Goal: Information Seeking & Learning: Learn about a topic

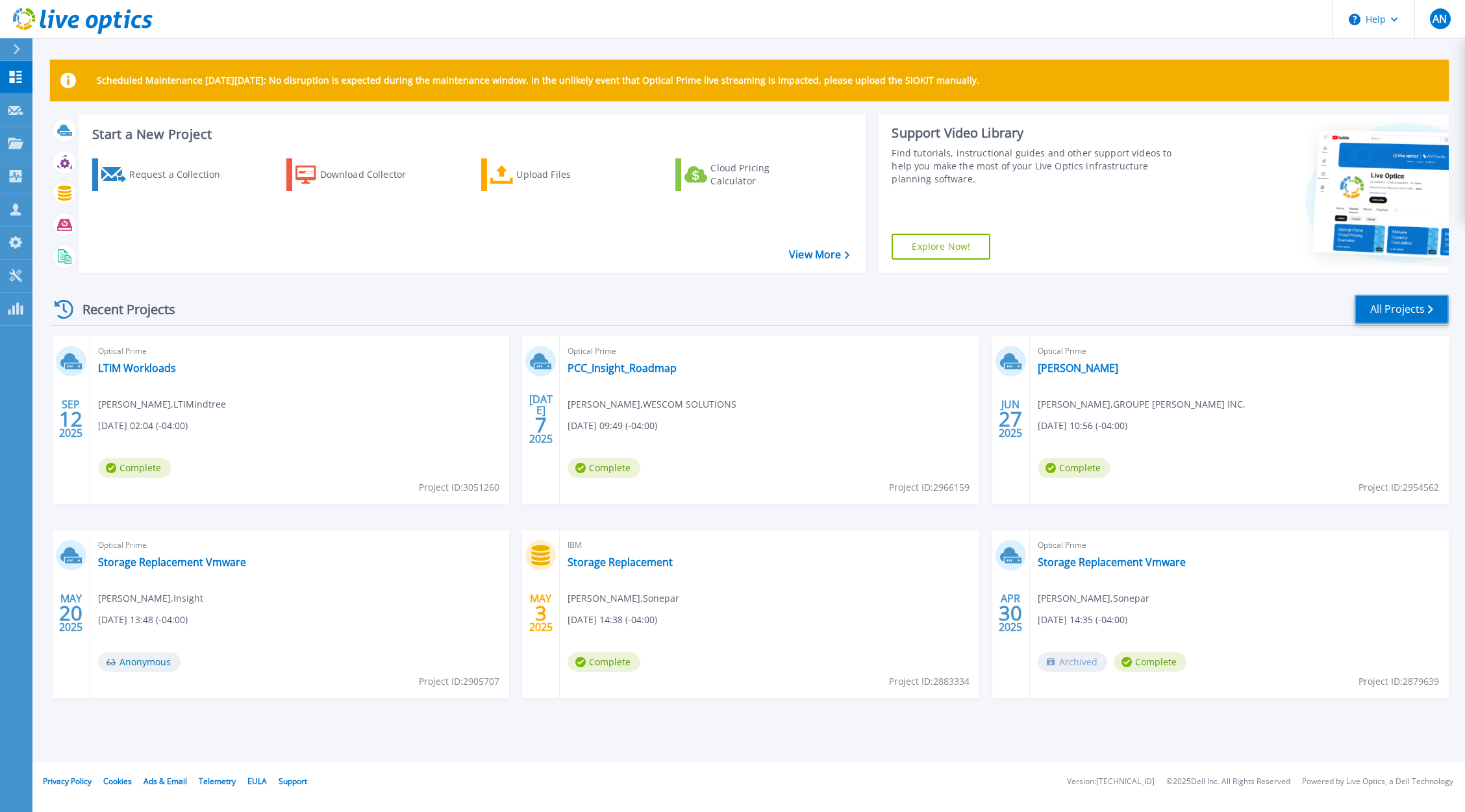
click at [1404, 312] on link "All Projects" at bounding box center [1401, 309] width 94 height 29
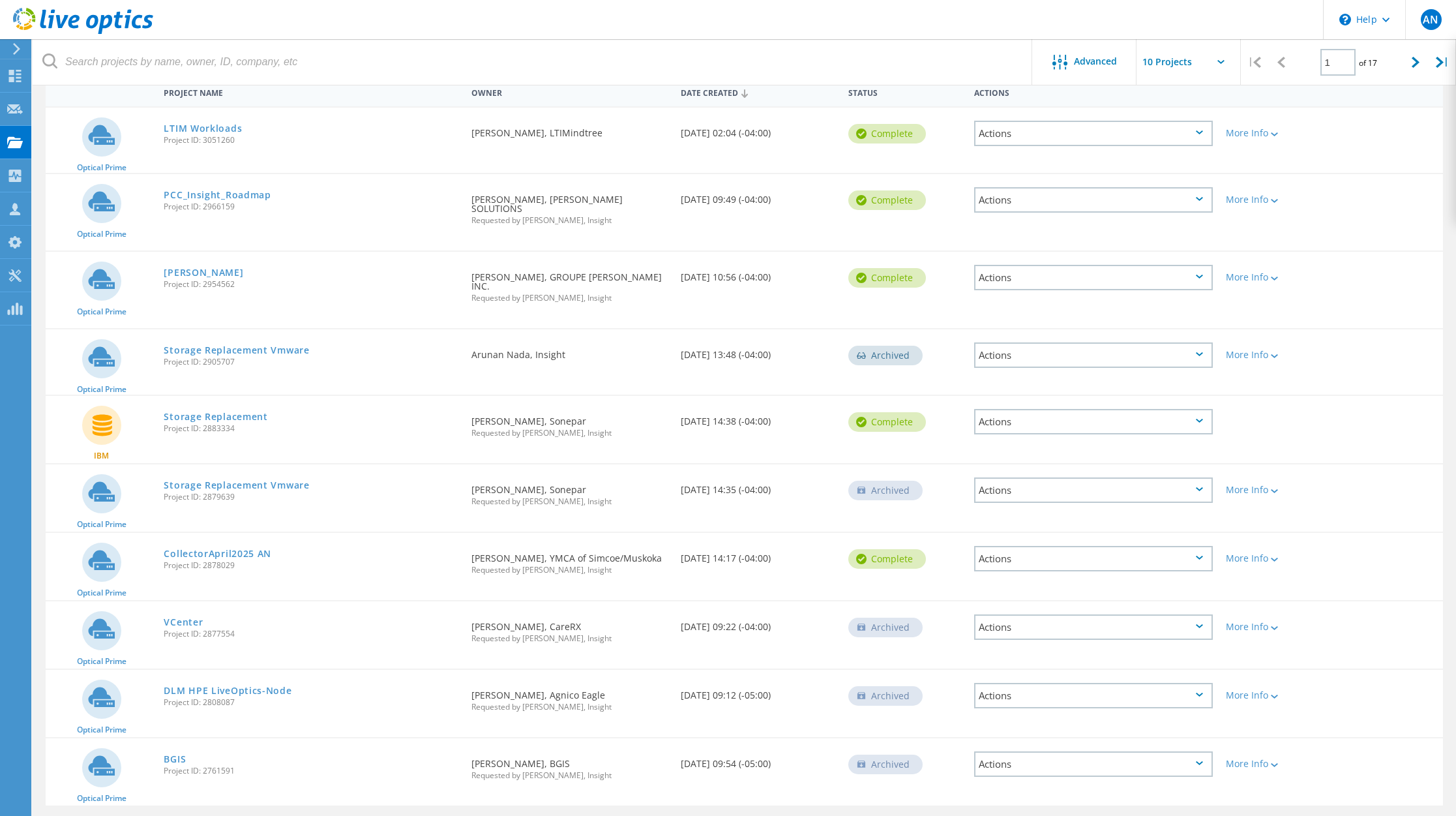
scroll to position [157, 0]
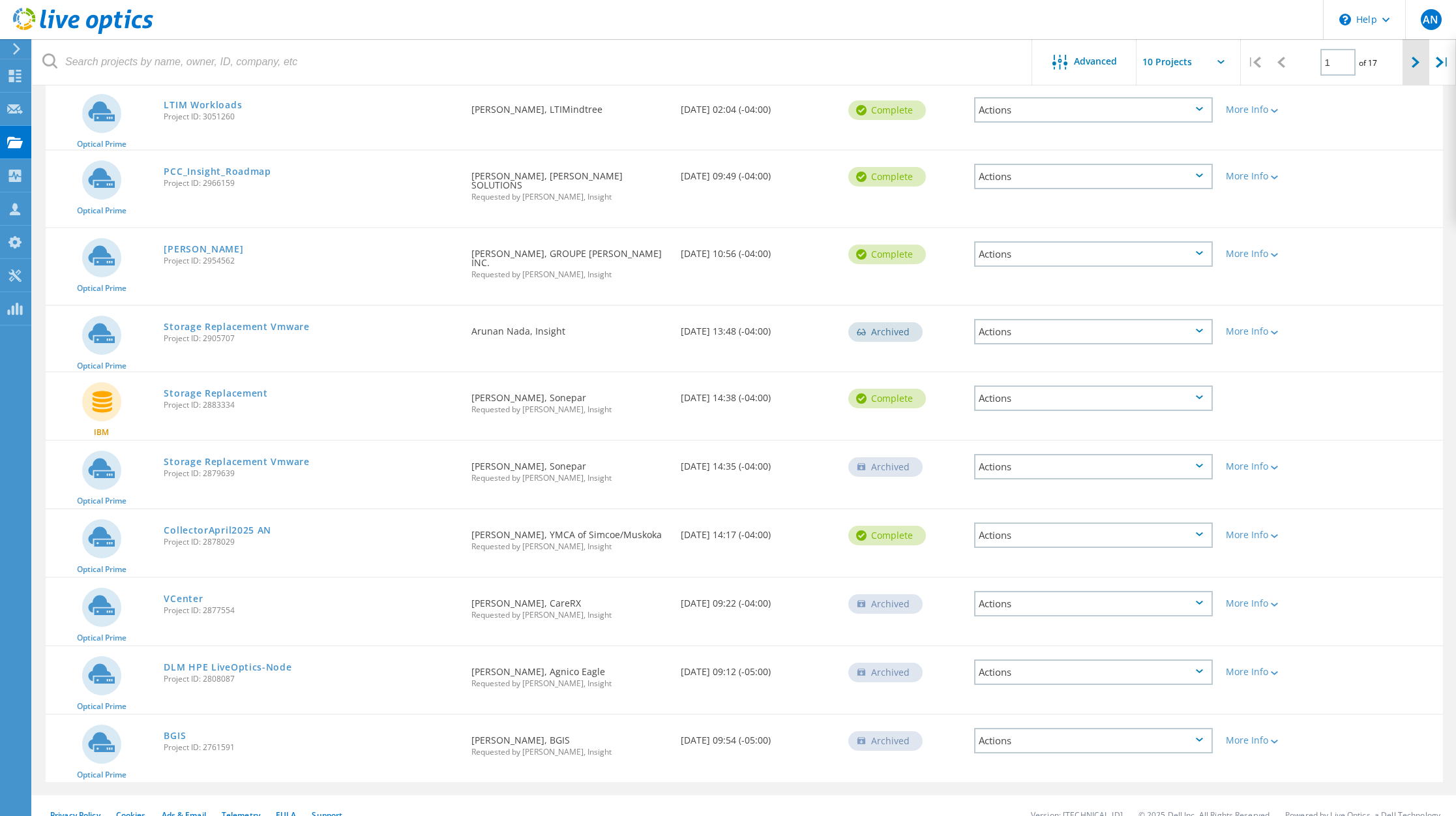
click at [1413, 59] on icon at bounding box center [1416, 62] width 8 height 11
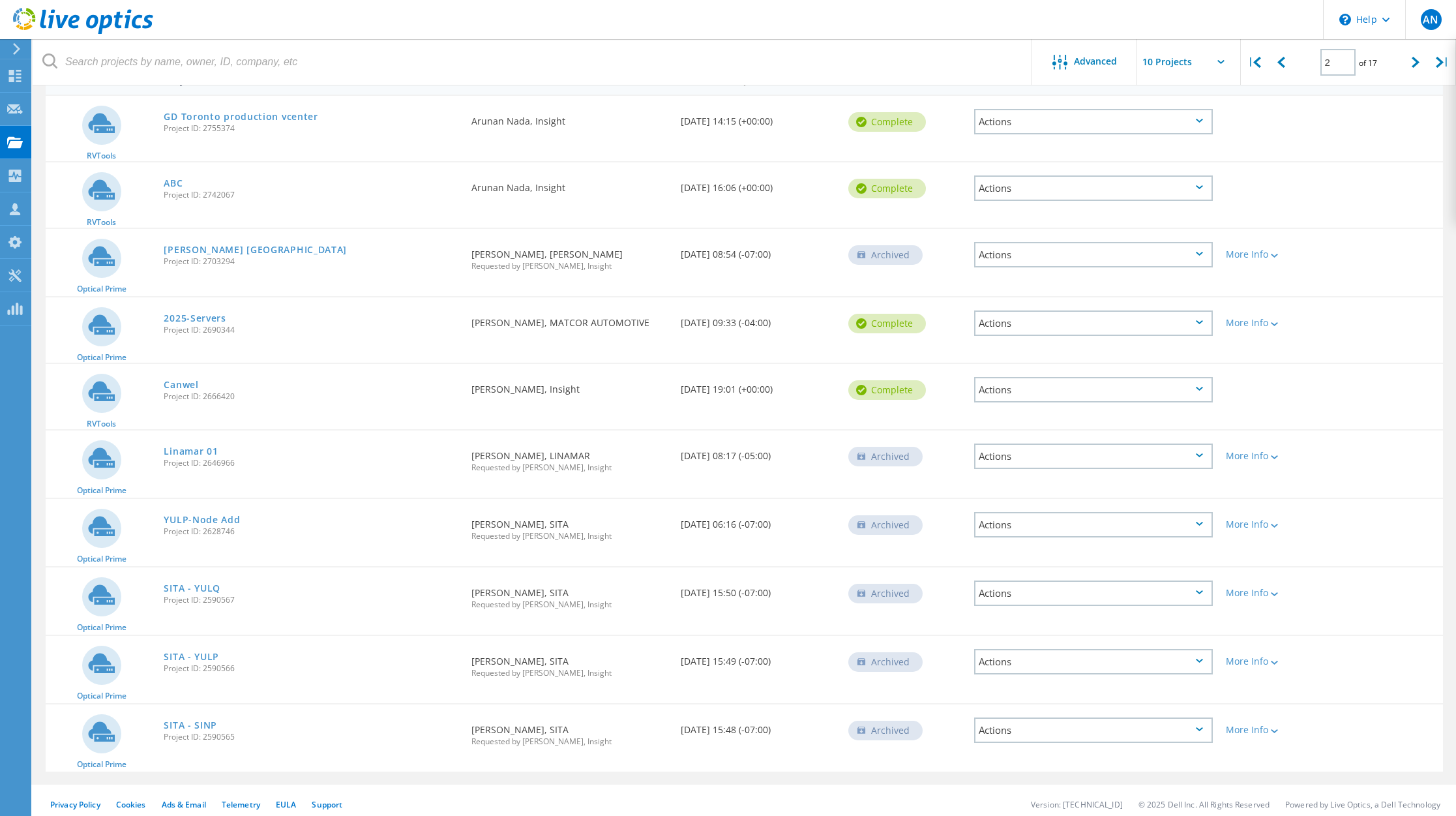
scroll to position [153, 0]
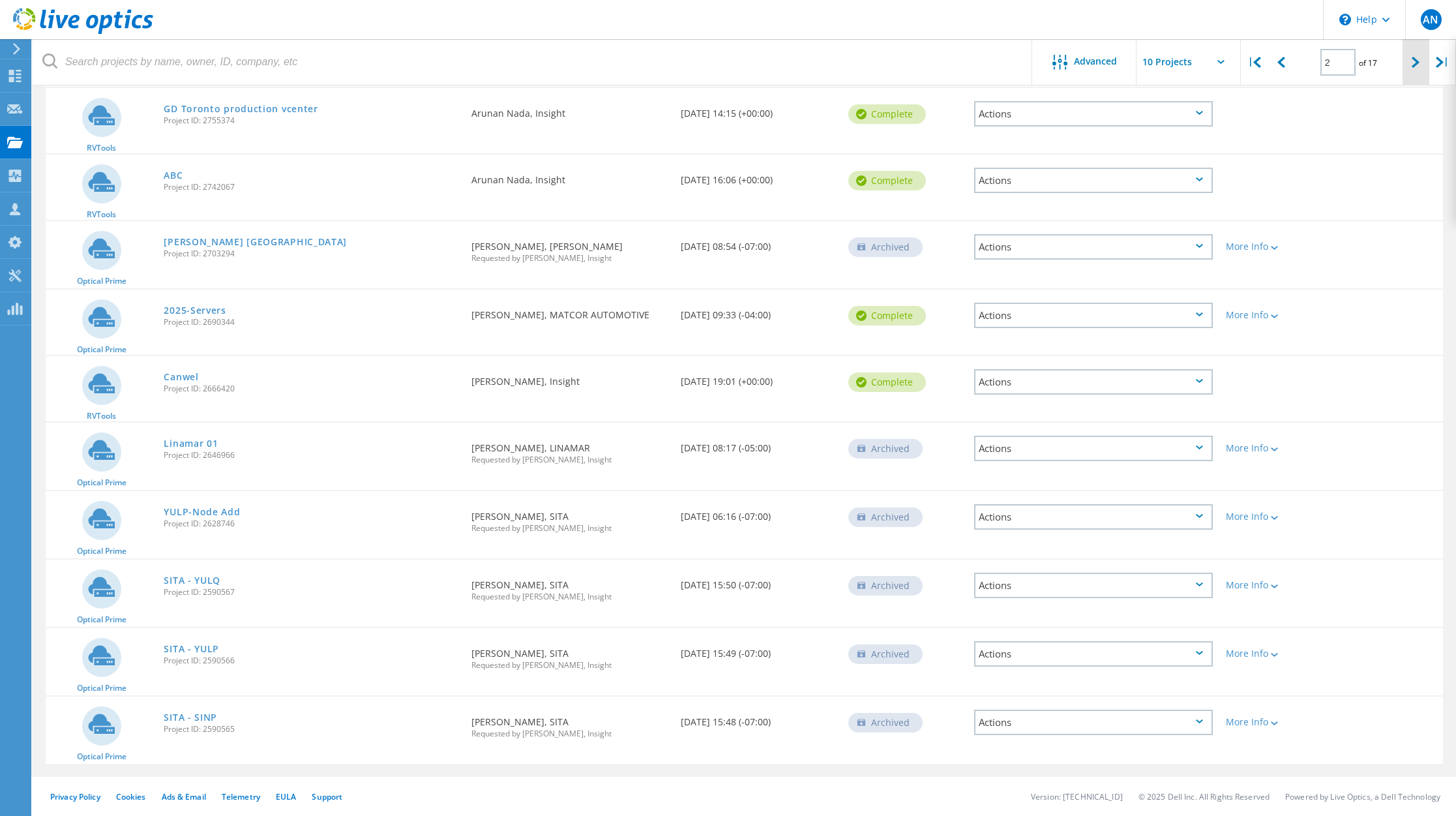
click at [1418, 59] on icon at bounding box center [1416, 62] width 8 height 11
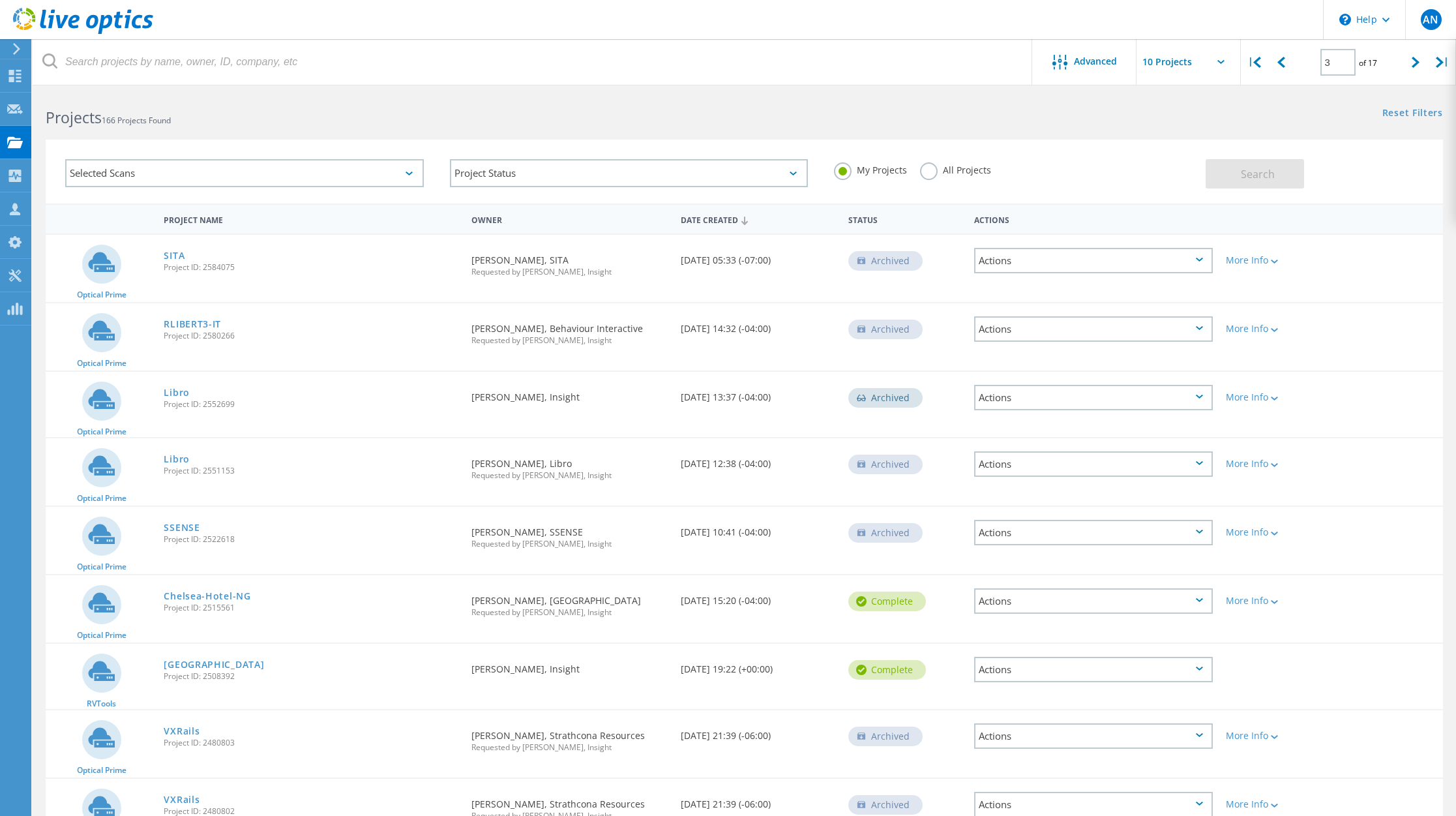
scroll to position [0, 0]
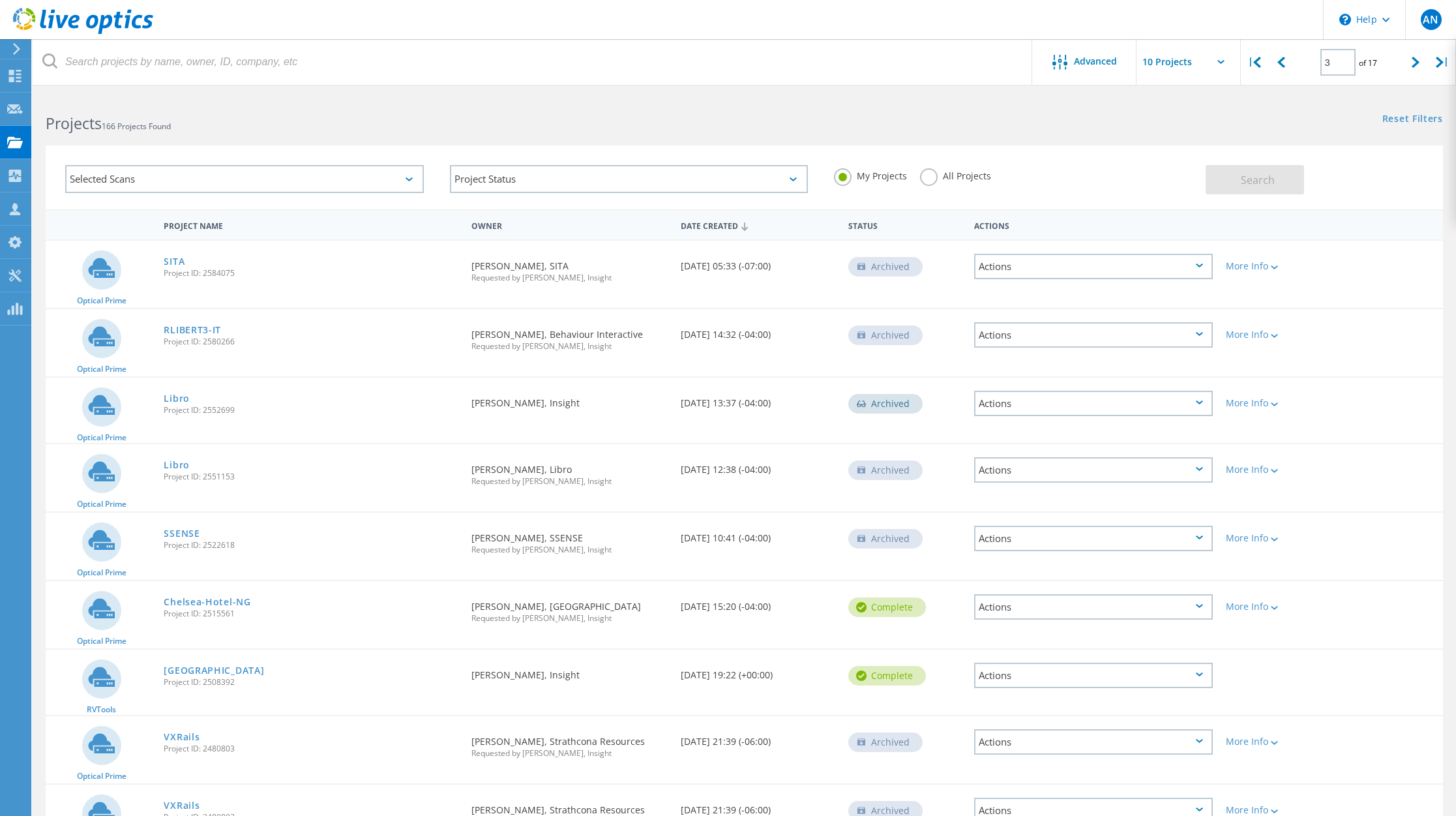
click at [50, 63] on icon at bounding box center [50, 61] width 15 height 15
click at [50, 60] on icon at bounding box center [50, 61] width 15 height 15
click at [1283, 63] on icon at bounding box center [1282, 62] width 8 height 11
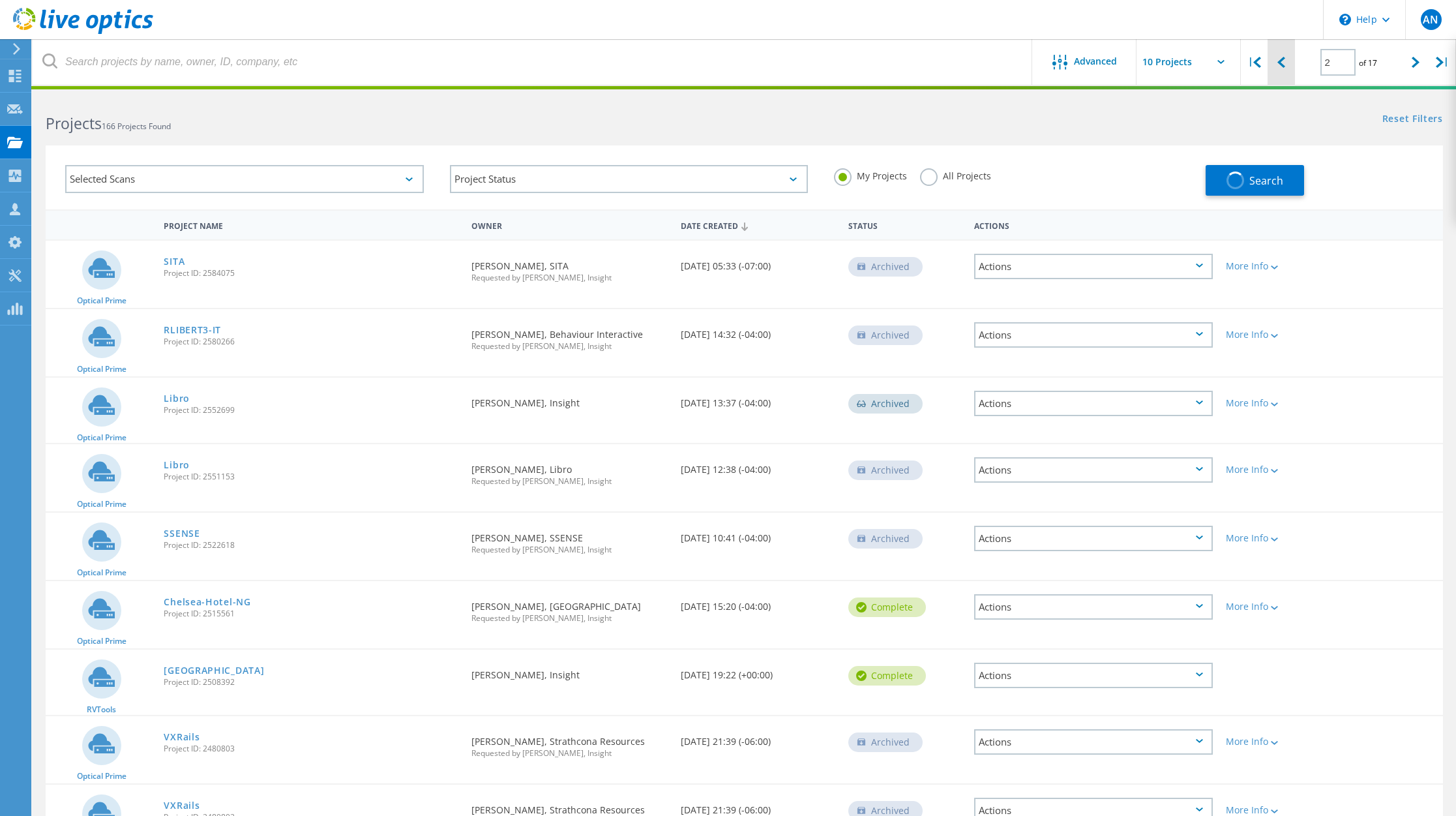
click at [1283, 63] on icon at bounding box center [1282, 62] width 8 height 11
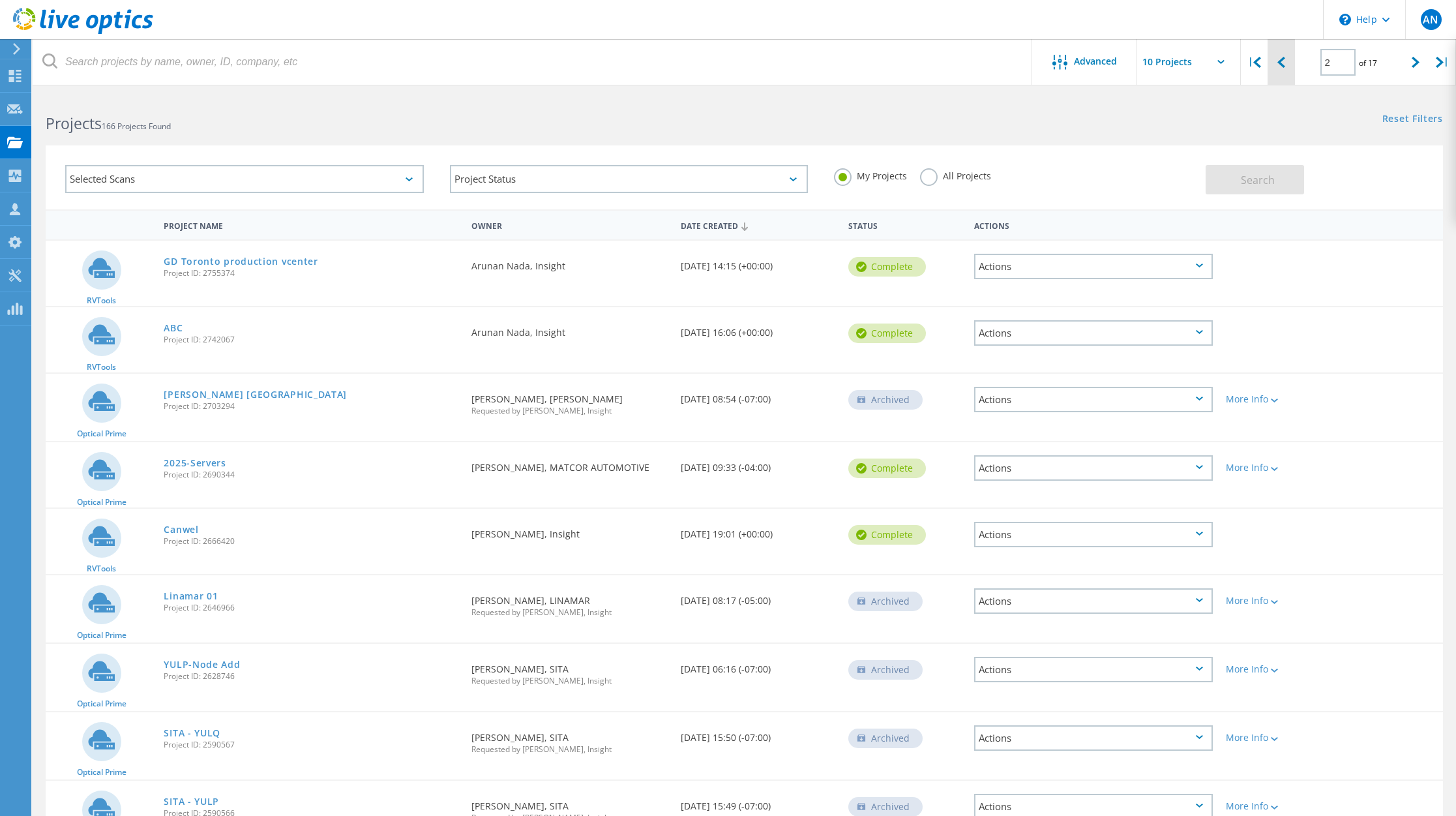
click at [1283, 63] on icon at bounding box center [1282, 62] width 8 height 11
type input "1"
click at [1283, 64] on icon at bounding box center [1282, 62] width 8 height 11
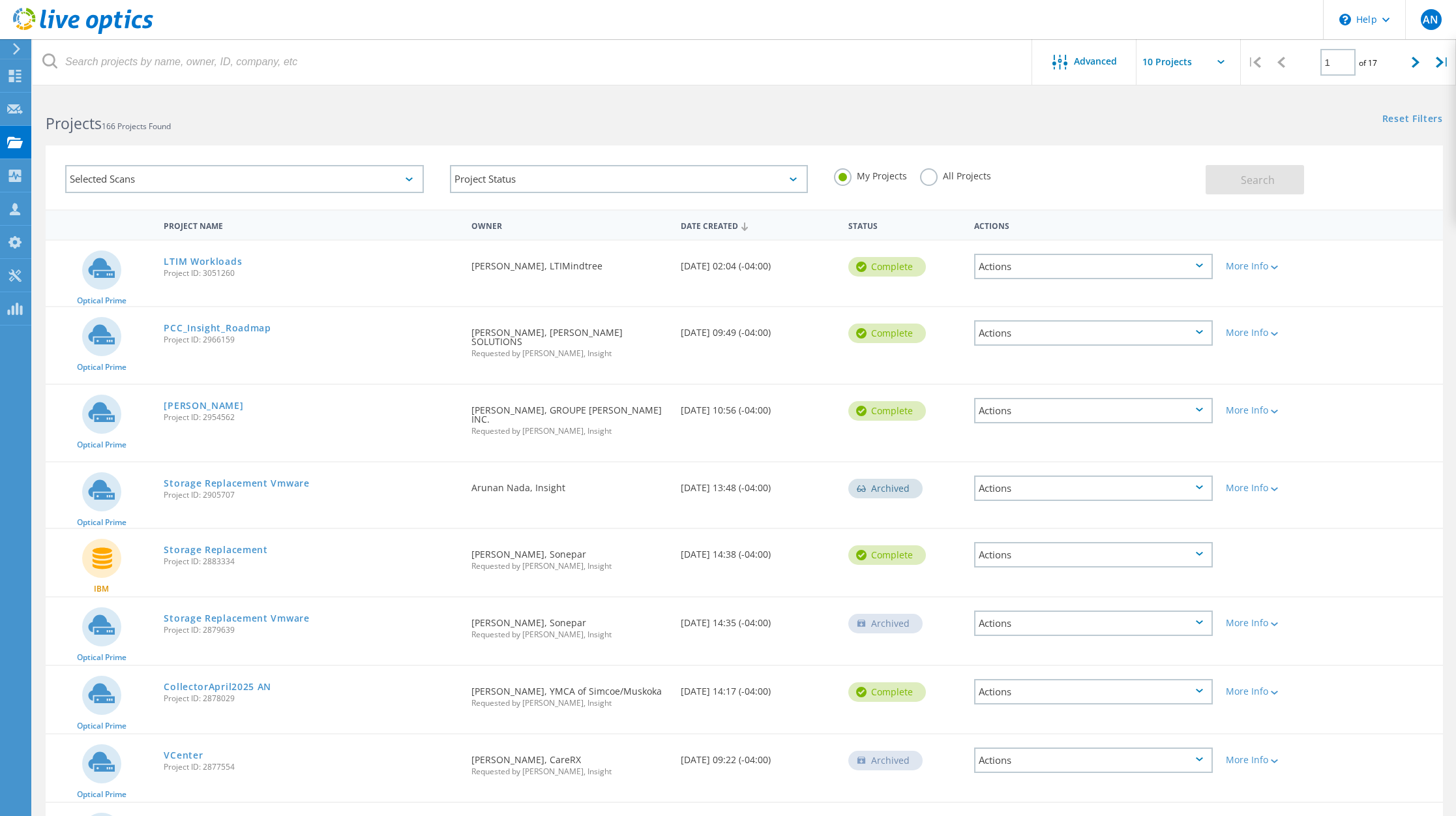
drag, startPoint x: 49, startPoint y: 60, endPoint x: 125, endPoint y: 56, distance: 76.1
click at [50, 58] on icon at bounding box center [50, 61] width 15 height 15
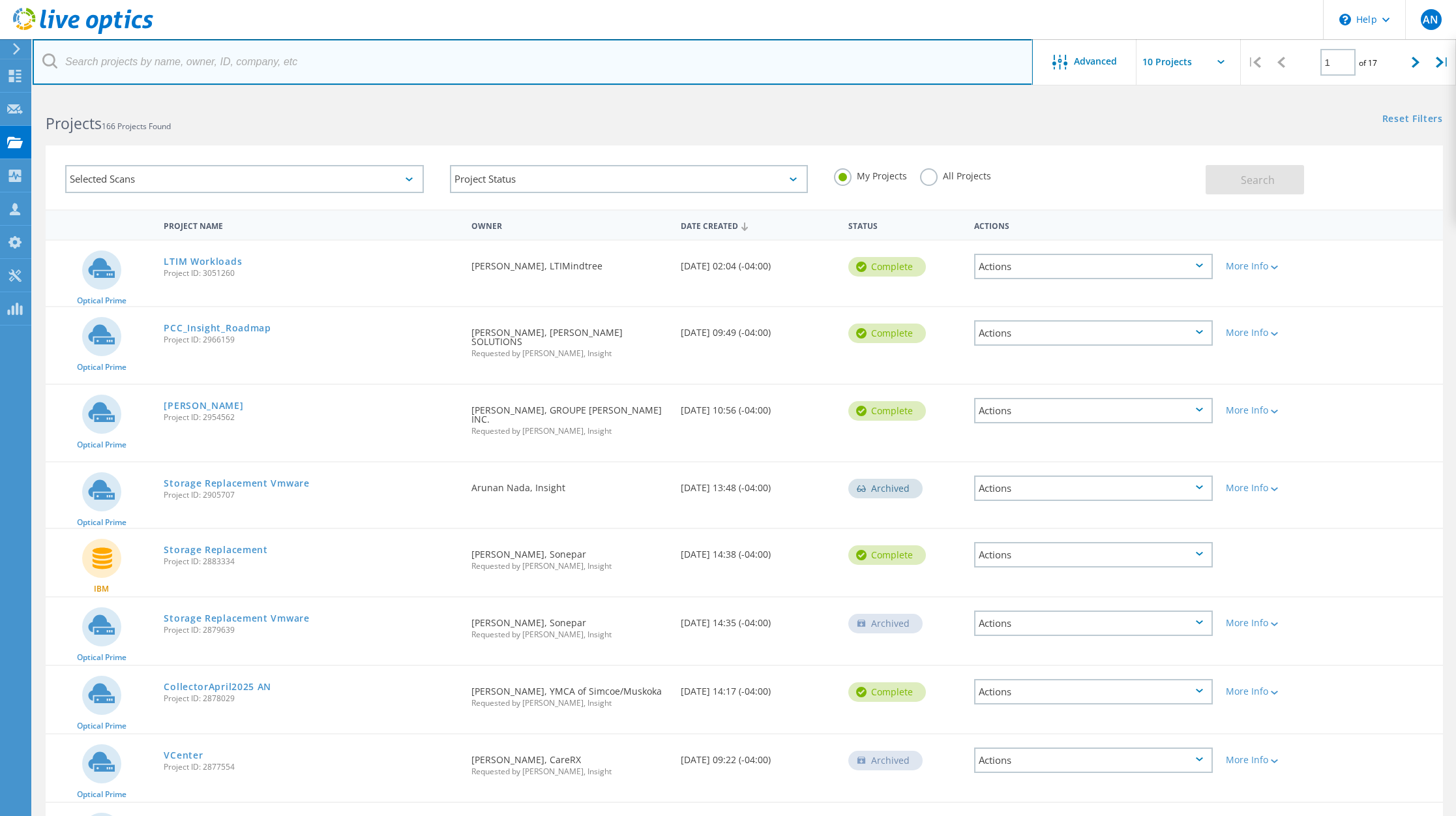
click at [110, 60] on input "text" at bounding box center [533, 62] width 1001 height 46
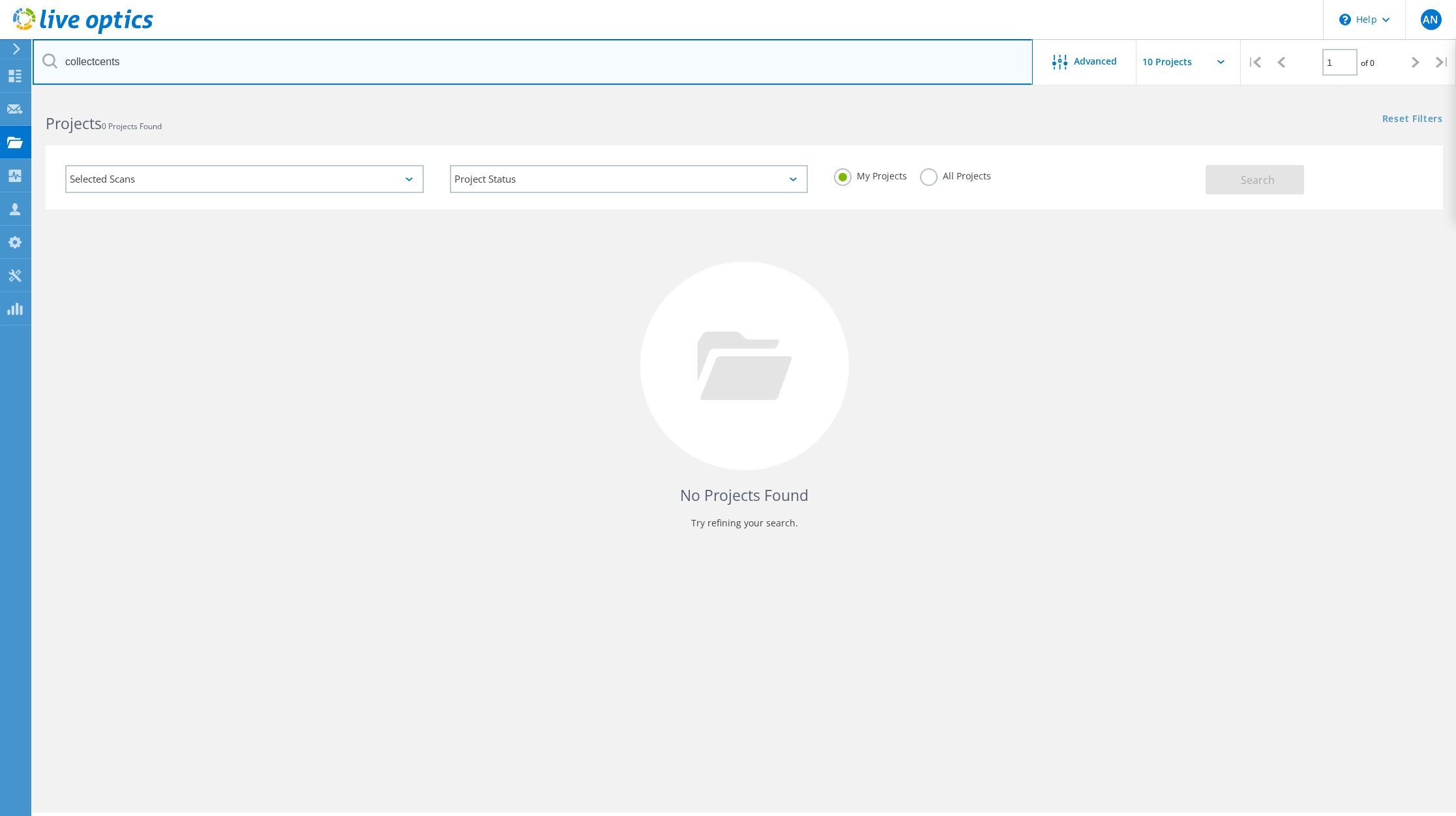
click at [94, 65] on input "collectcents" at bounding box center [533, 62] width 1001 height 46
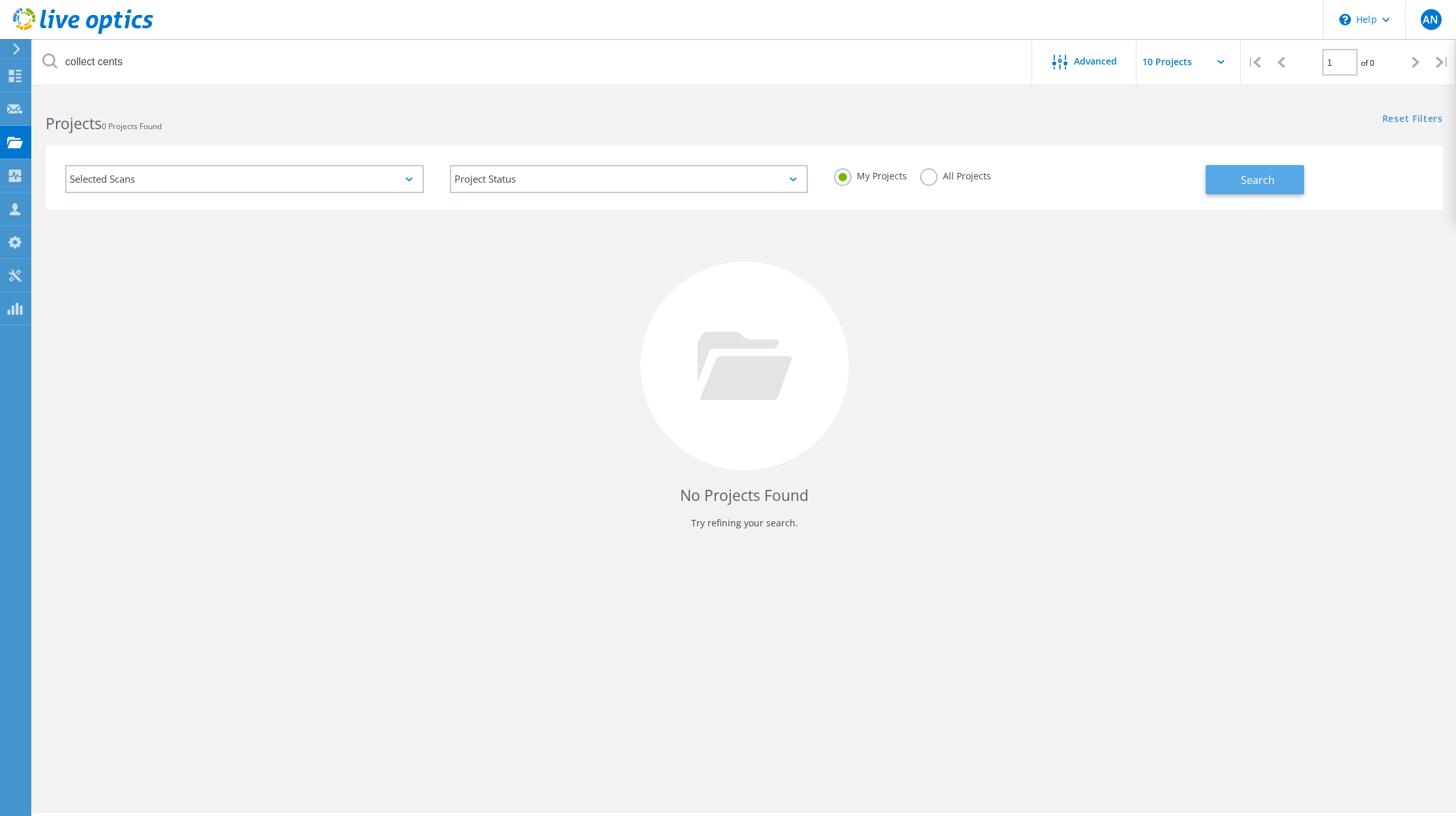
click at [1244, 180] on span "Search" at bounding box center [1258, 179] width 34 height 14
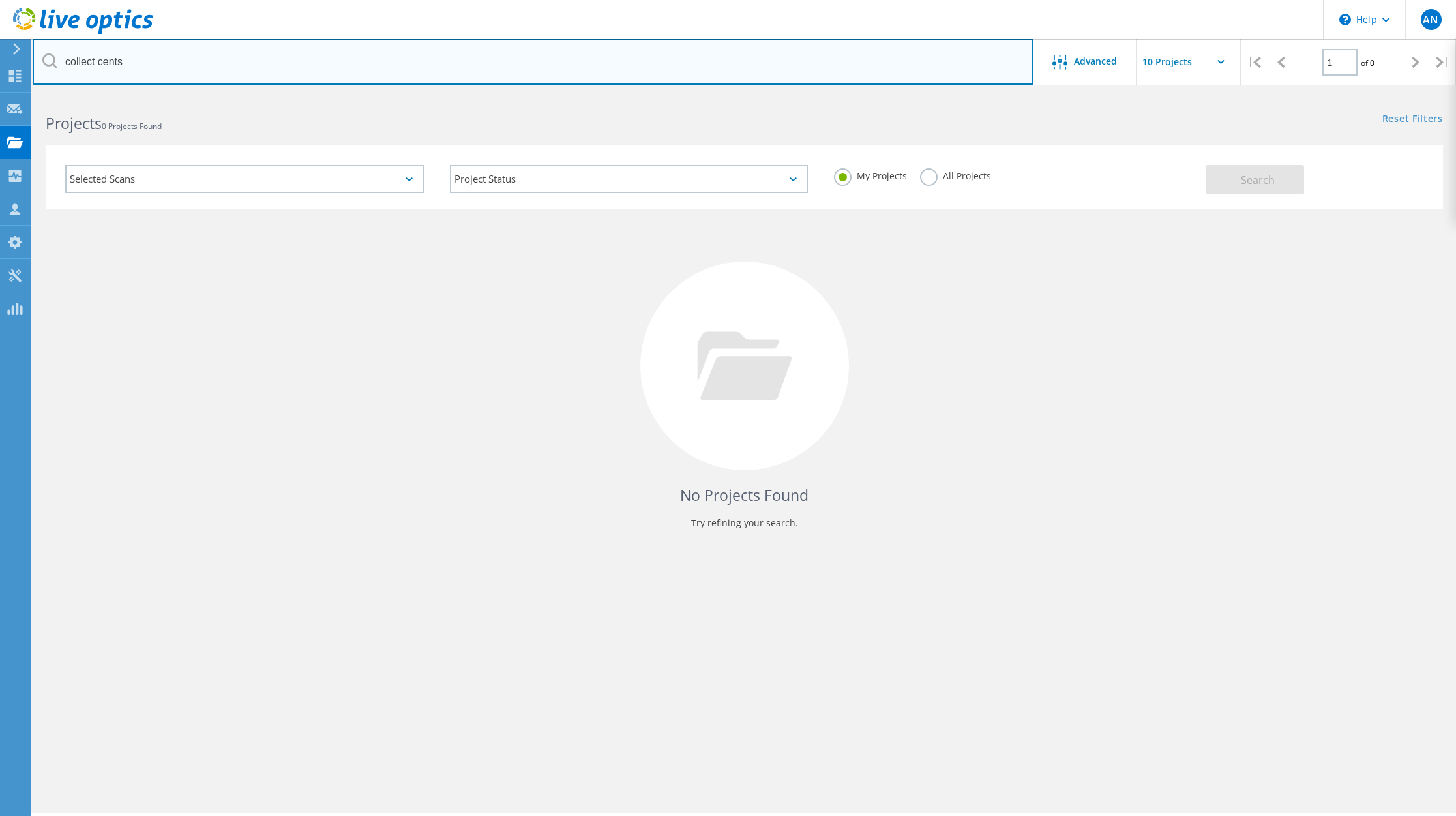
click at [134, 61] on input "collect cents" at bounding box center [533, 62] width 1001 height 46
type input "c"
type input "singlepoint"
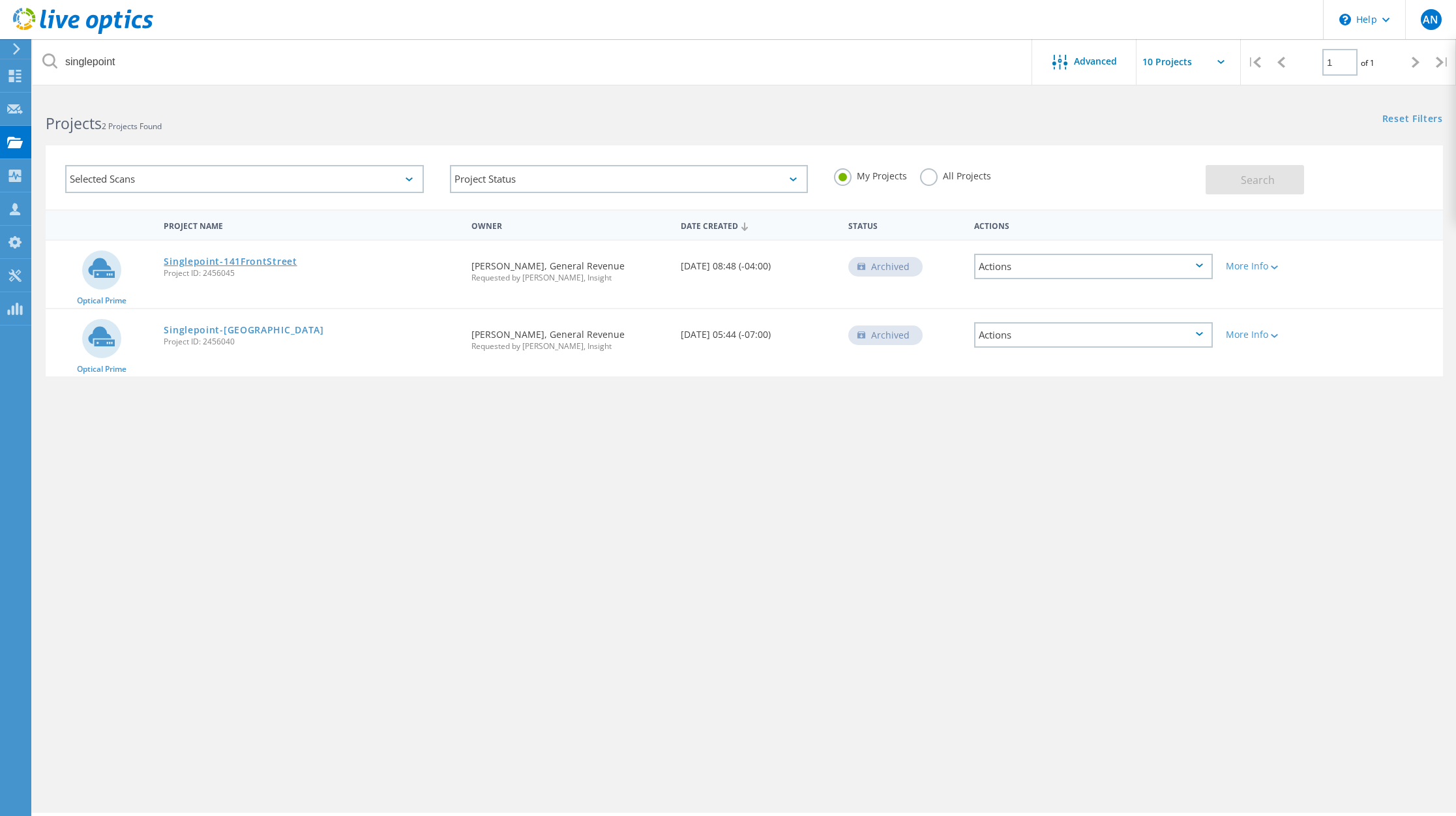
click at [256, 260] on link "Singlepoint-141FrontStreet" at bounding box center [230, 261] width 133 height 9
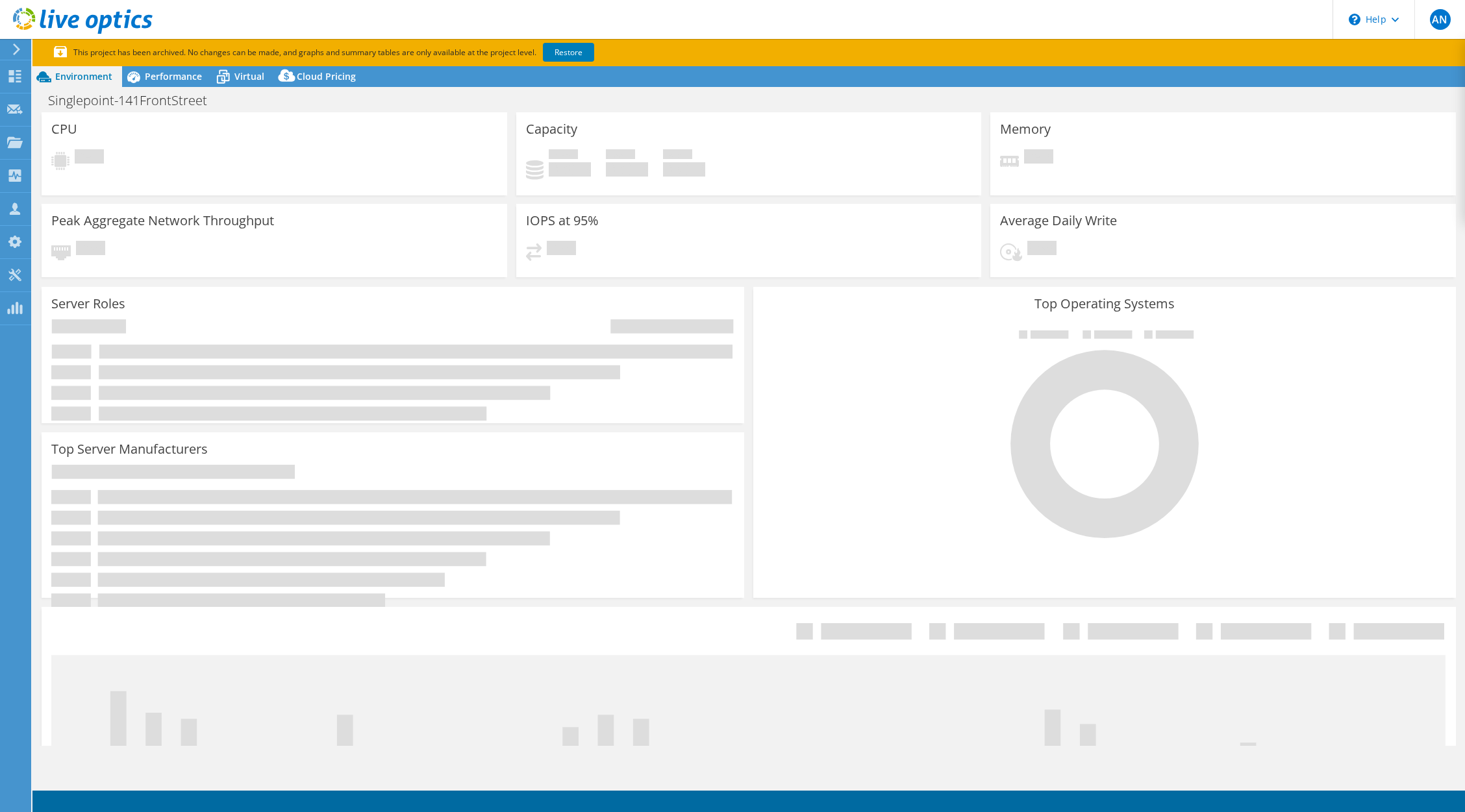
select select "[GEOGRAPHIC_DATA]"
select select "CAD"
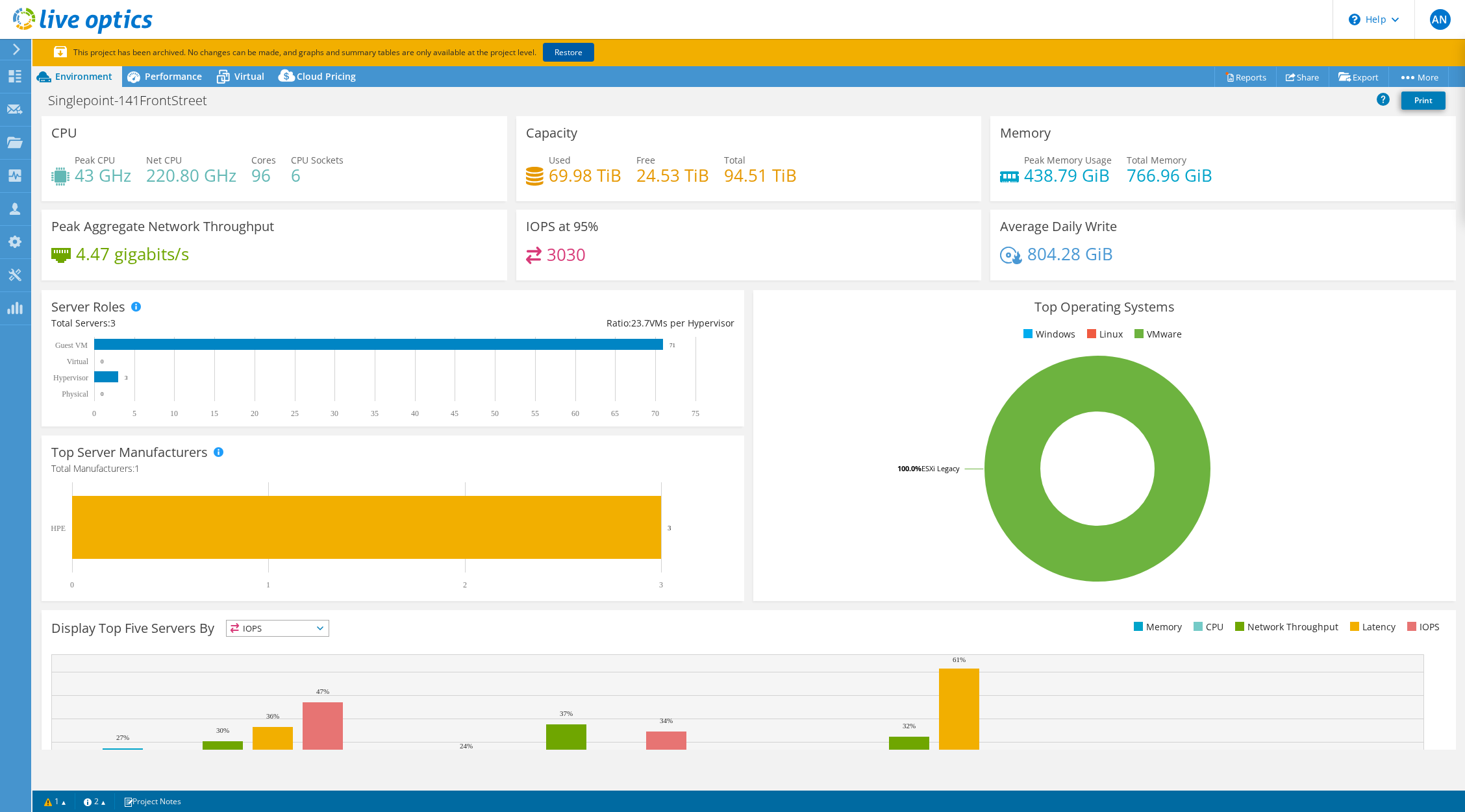
click at [579, 51] on link "Restore" at bounding box center [568, 52] width 52 height 19
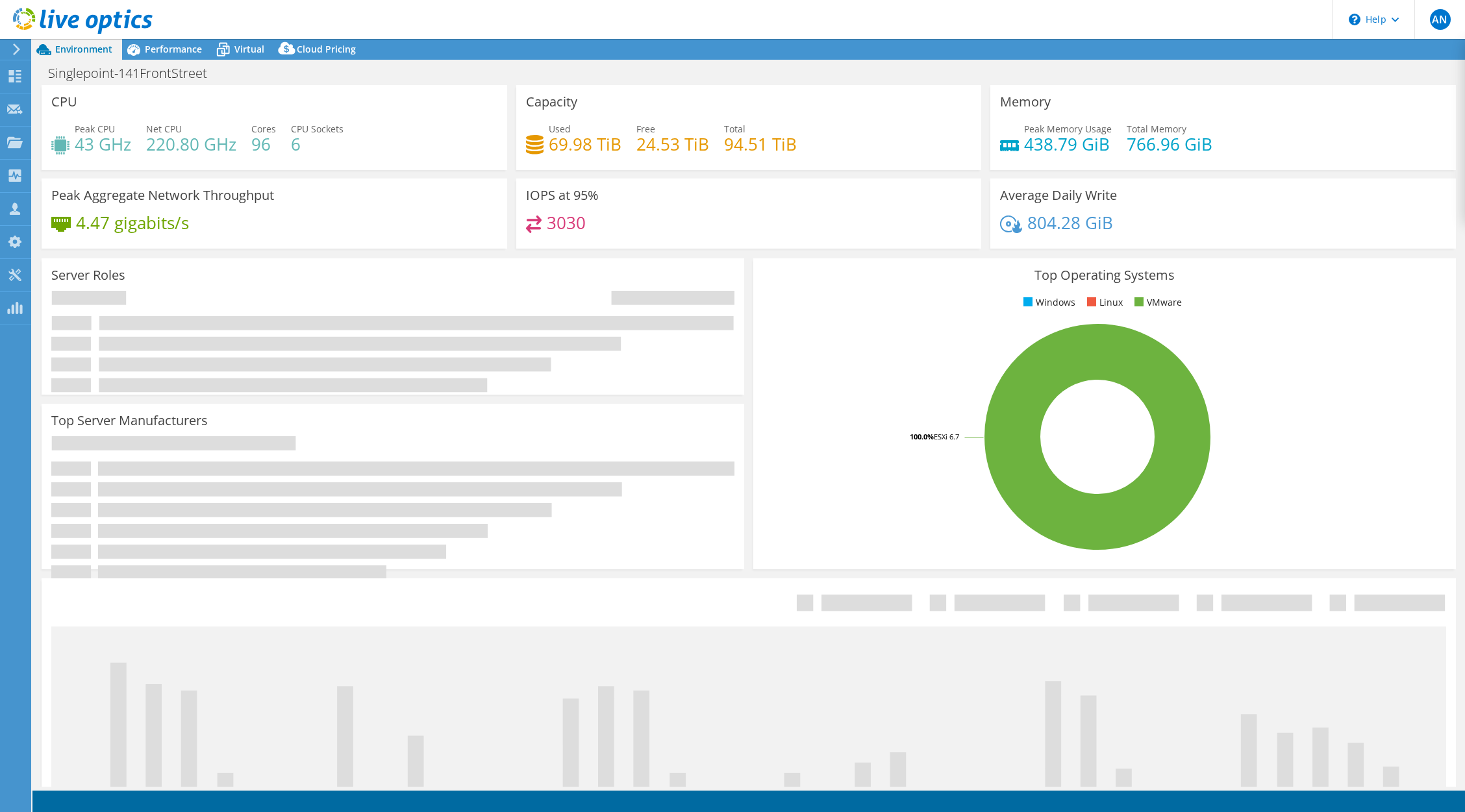
select select "Canada"
select select "USD"
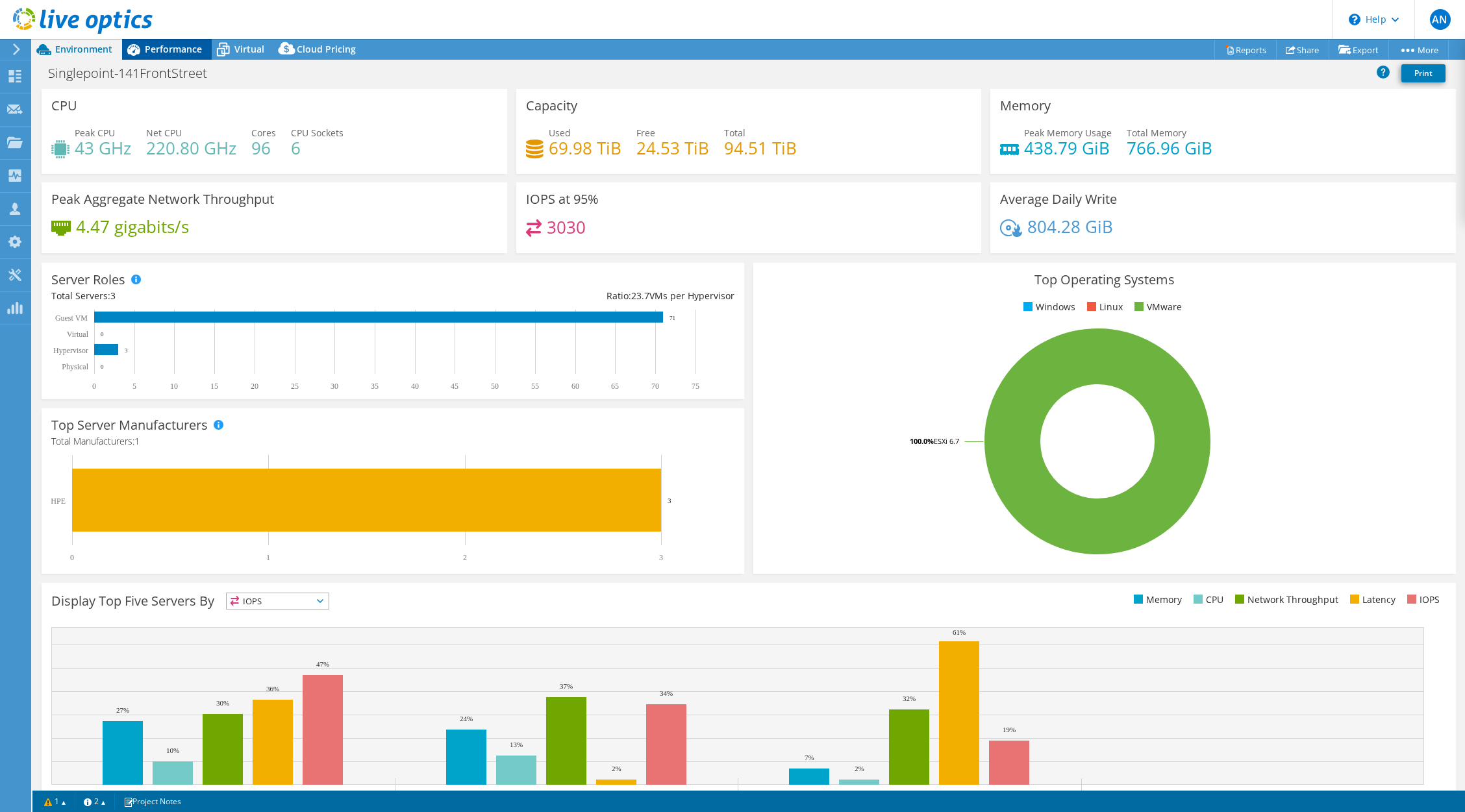
click at [172, 49] on span "Performance" at bounding box center [173, 48] width 57 height 12
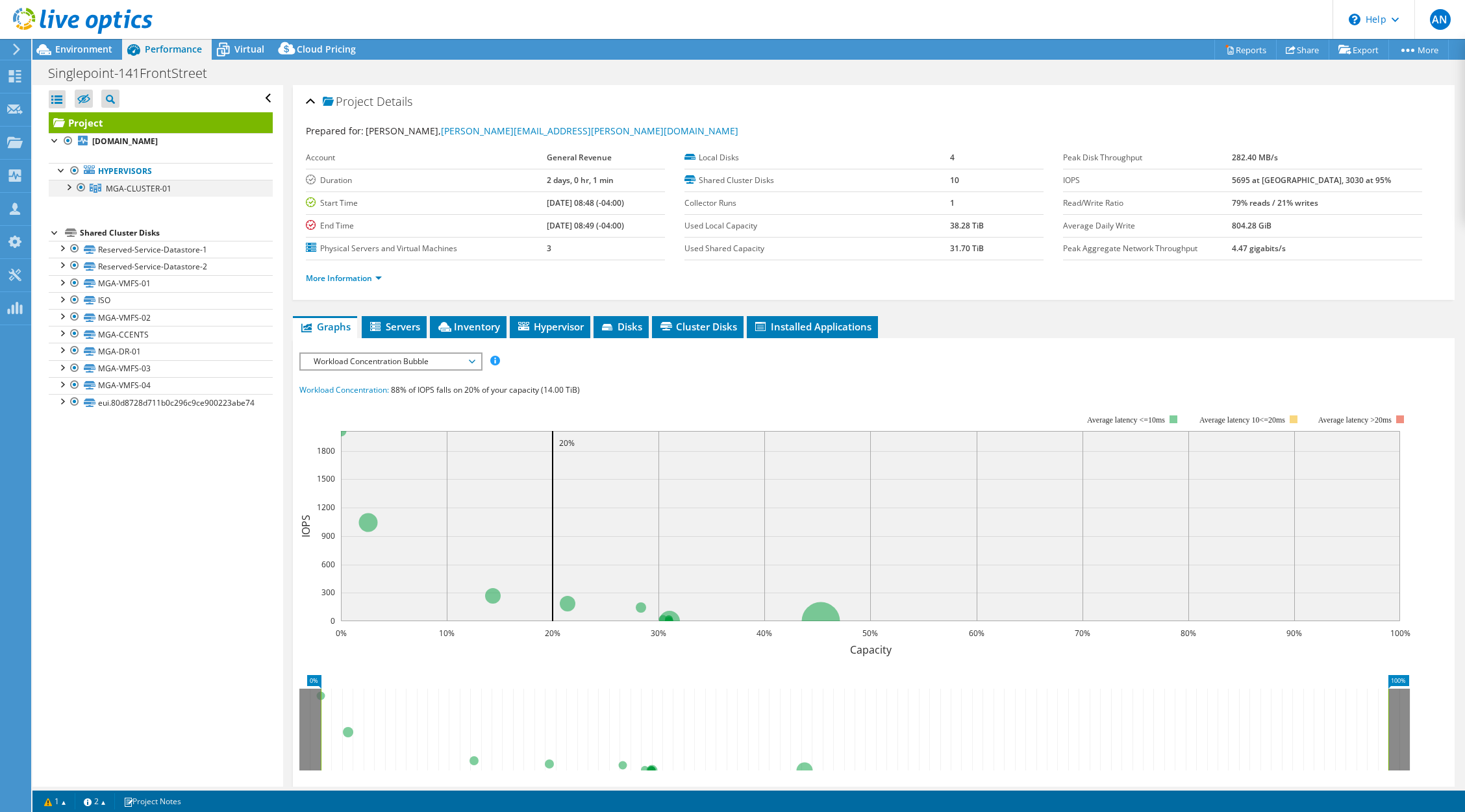
click at [67, 186] on div at bounding box center [68, 186] width 13 height 13
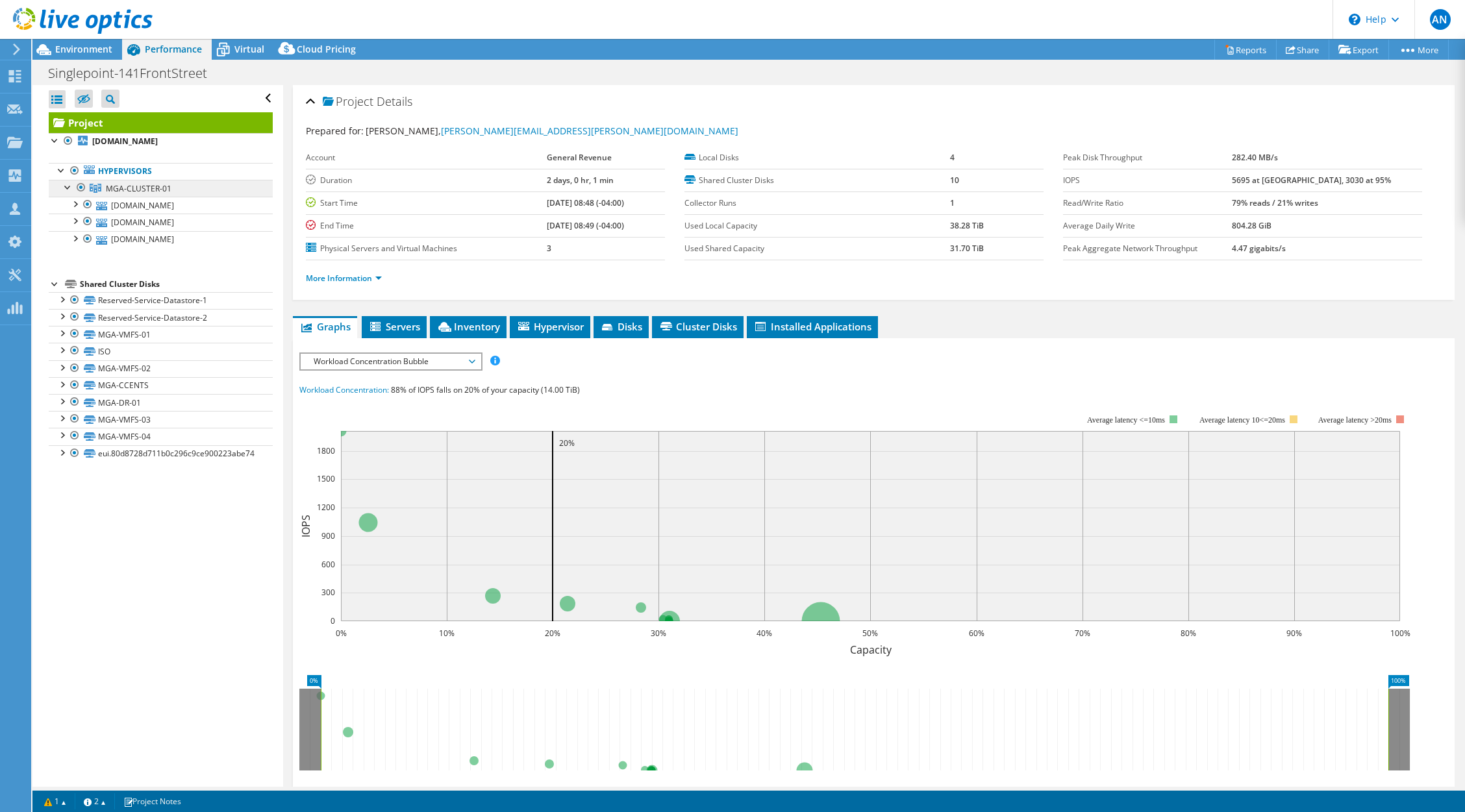
click at [156, 191] on span "MGA-CLUSTER-01" at bounding box center [138, 188] width 65 height 11
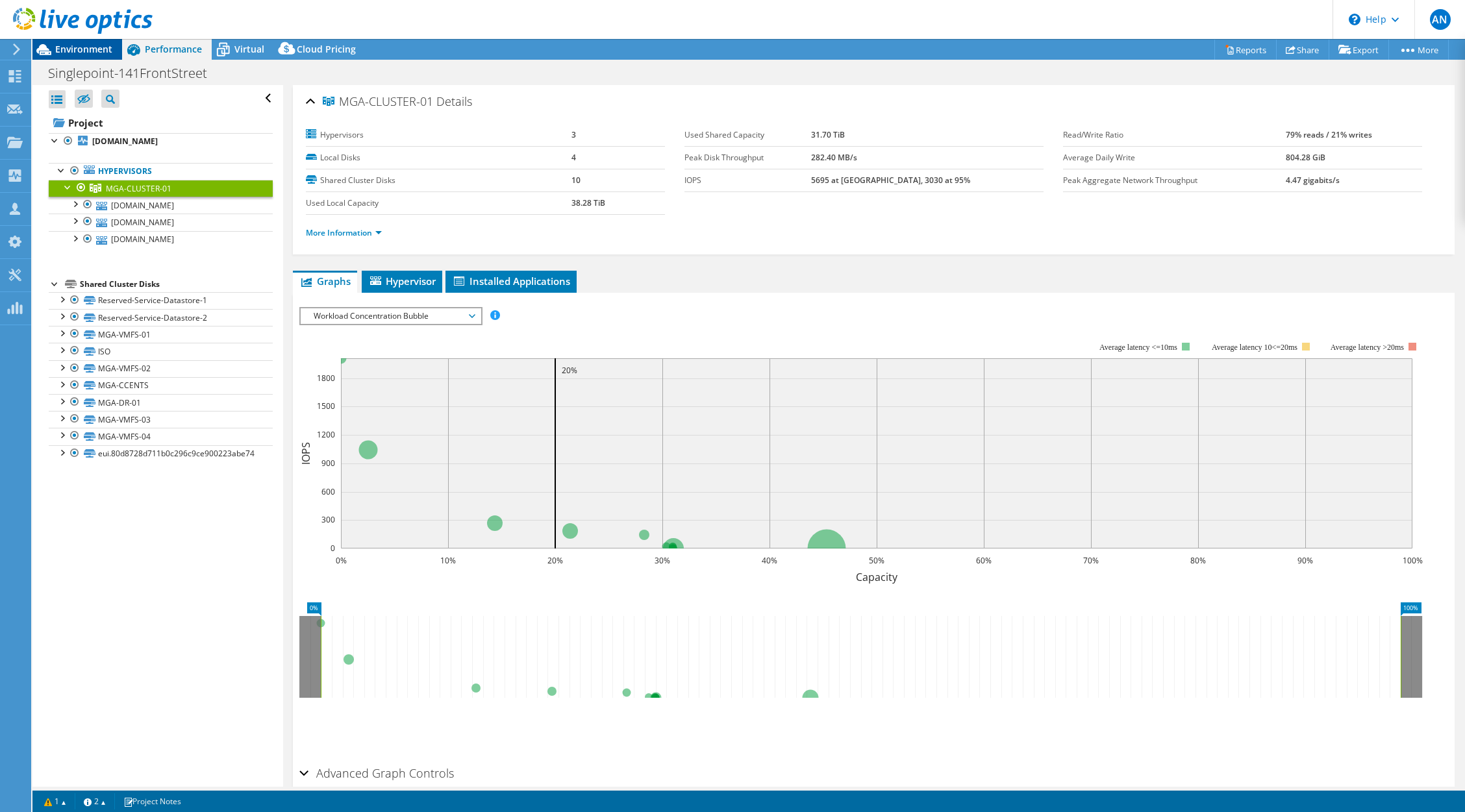
click at [87, 54] on span "Environment" at bounding box center [83, 48] width 57 height 12
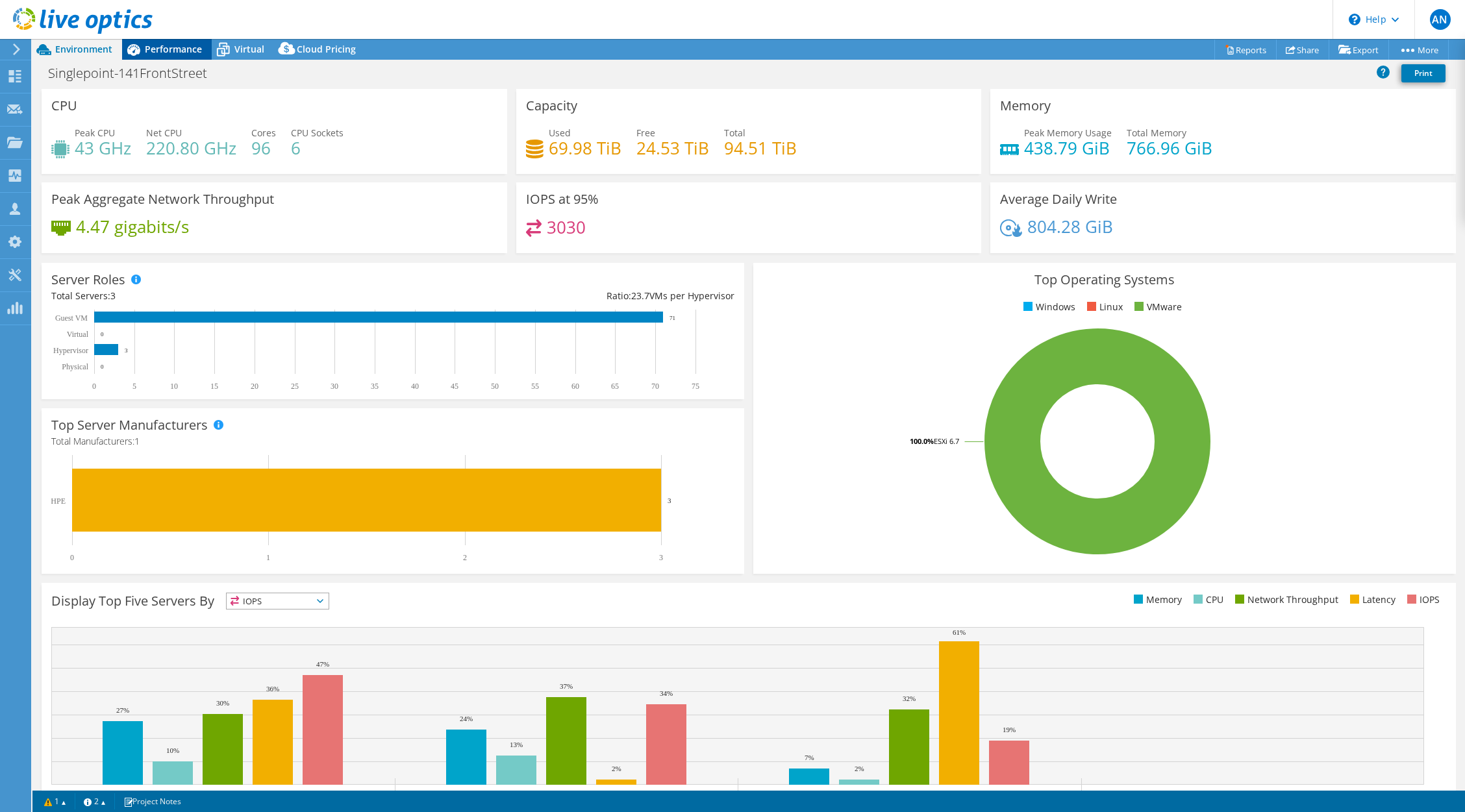
click at [175, 45] on span "Performance" at bounding box center [173, 48] width 57 height 12
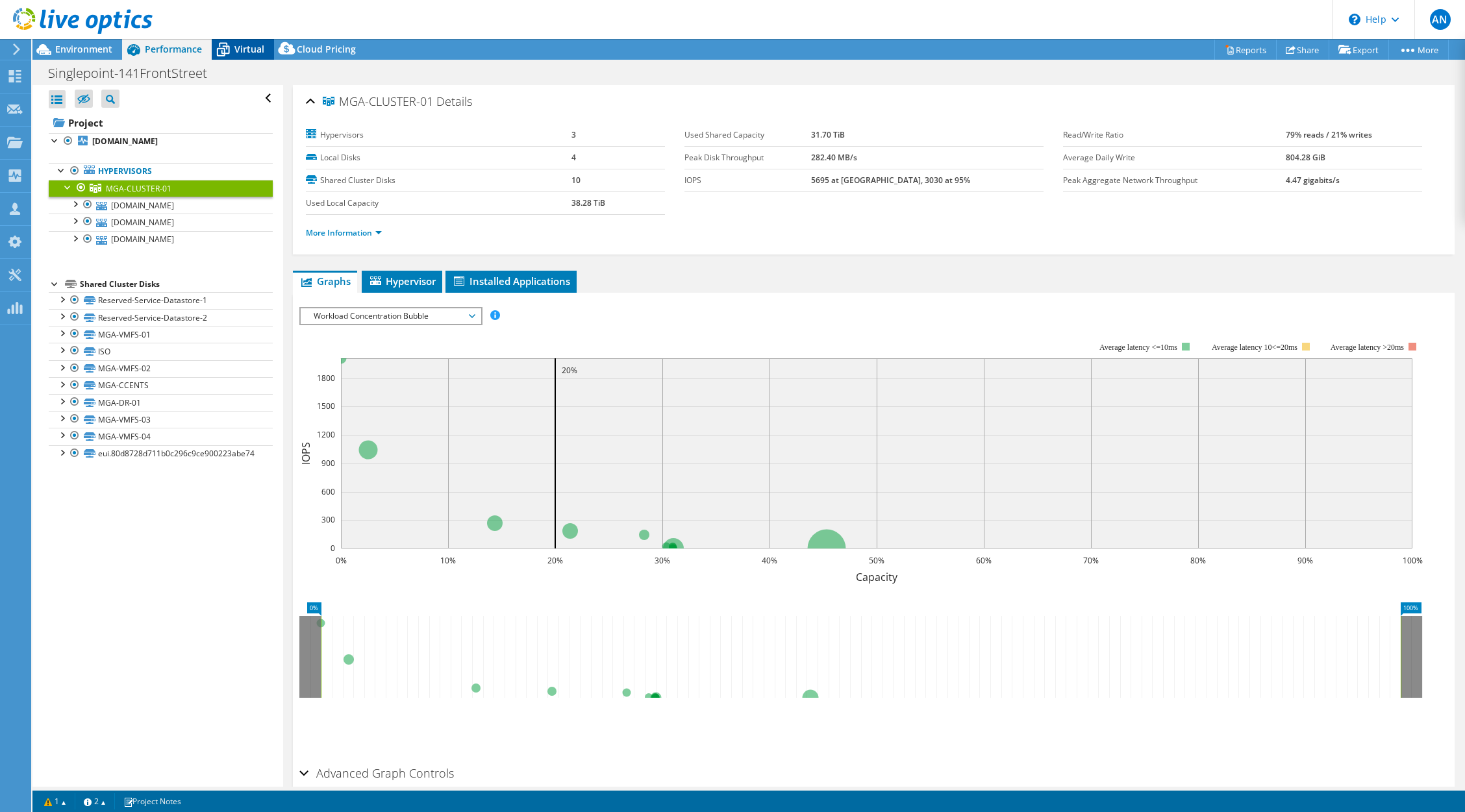
click at [253, 52] on span "Virtual" at bounding box center [249, 48] width 30 height 12
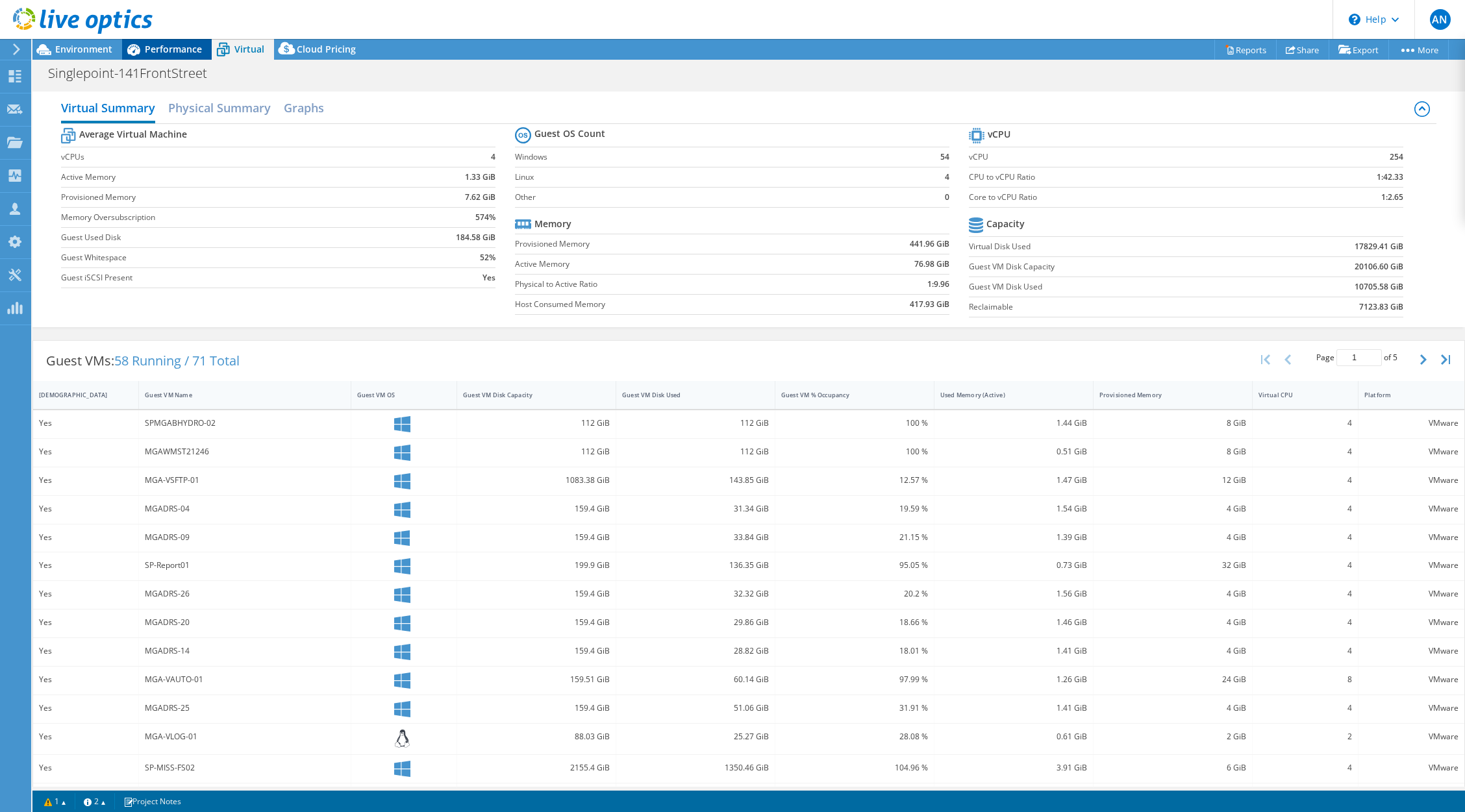
click at [163, 52] on span "Performance" at bounding box center [173, 48] width 57 height 12
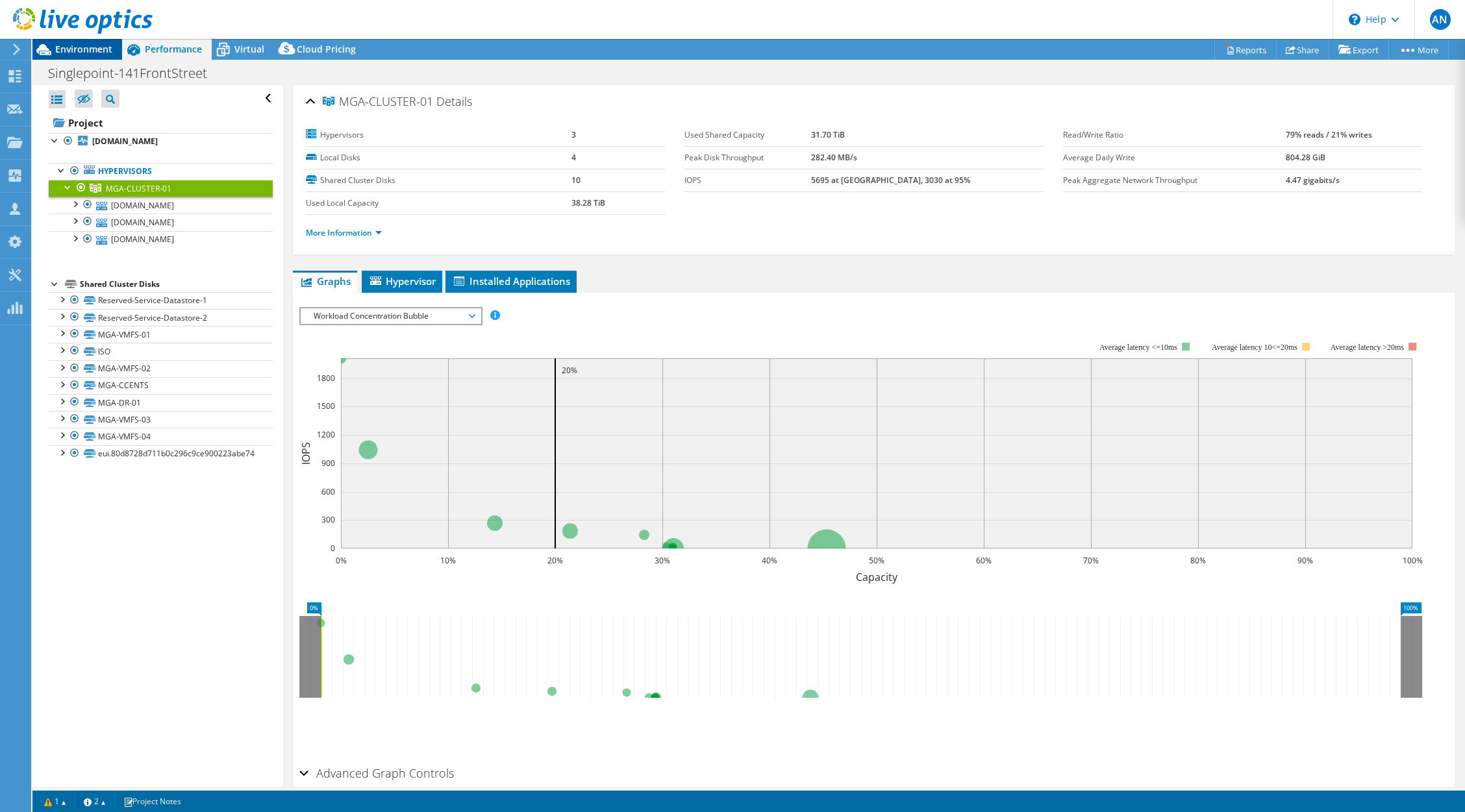
click at [72, 47] on span "Environment" at bounding box center [83, 48] width 57 height 12
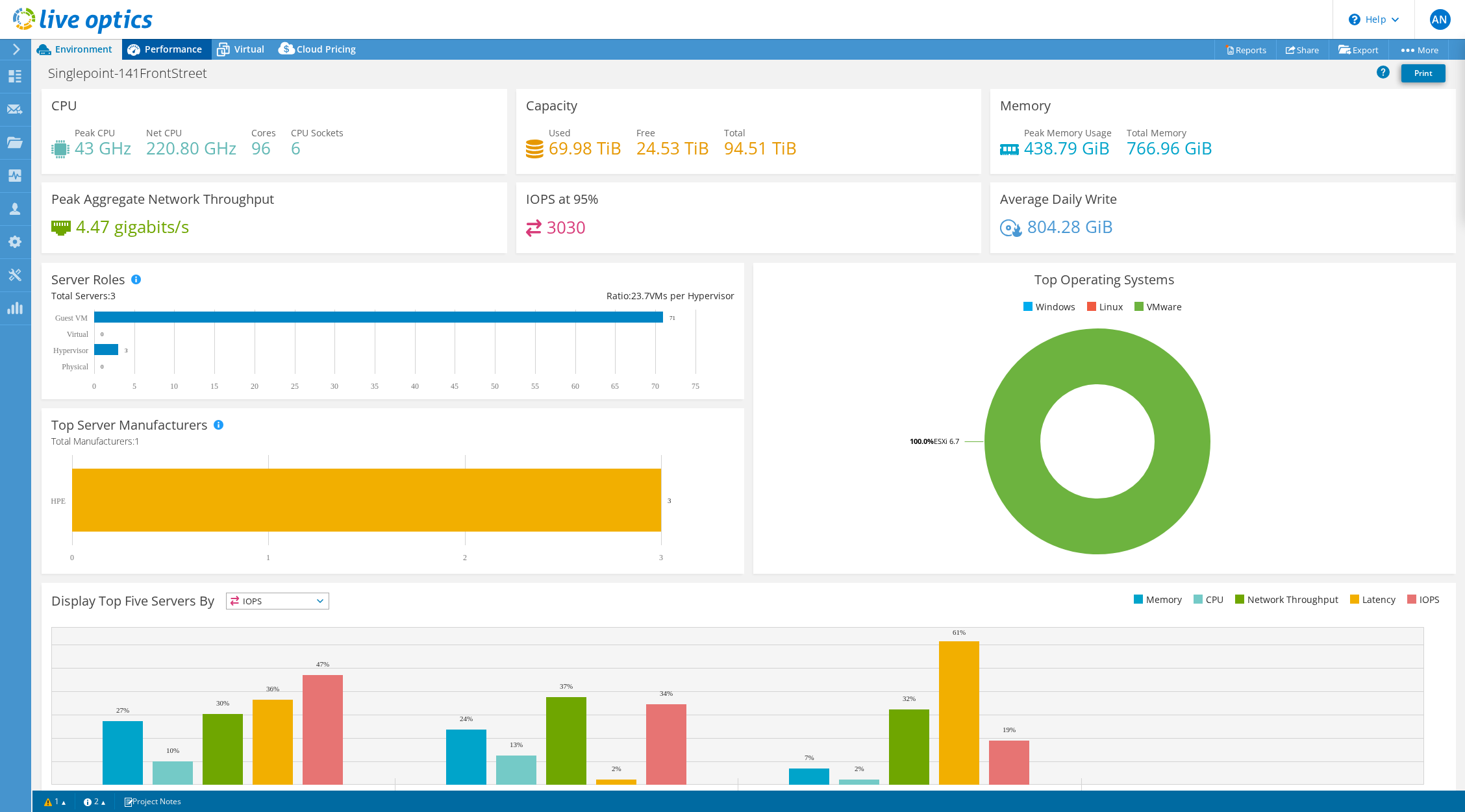
click at [172, 50] on span "Performance" at bounding box center [173, 48] width 57 height 12
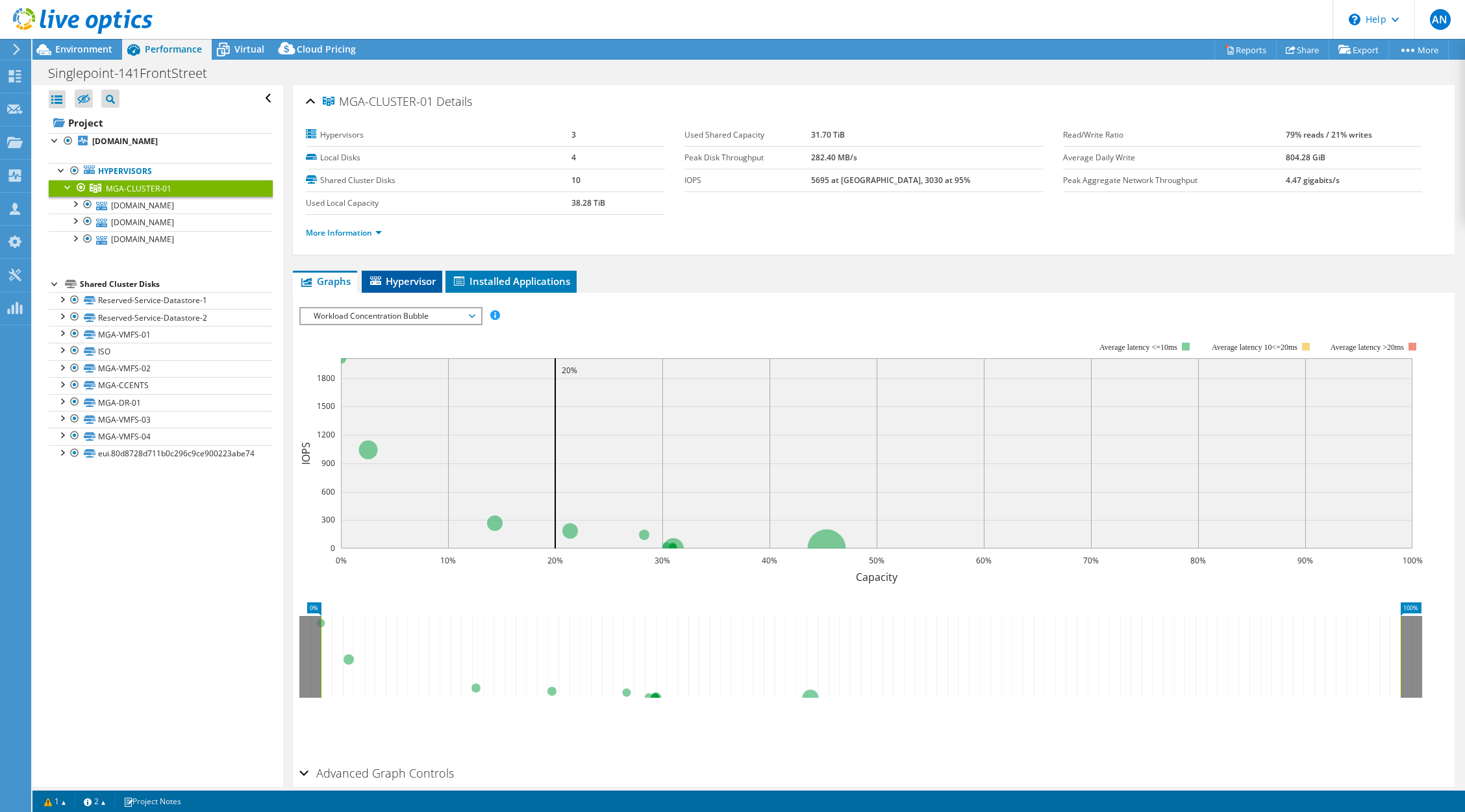
click at [396, 281] on span "Hypervisor" at bounding box center [402, 281] width 68 height 13
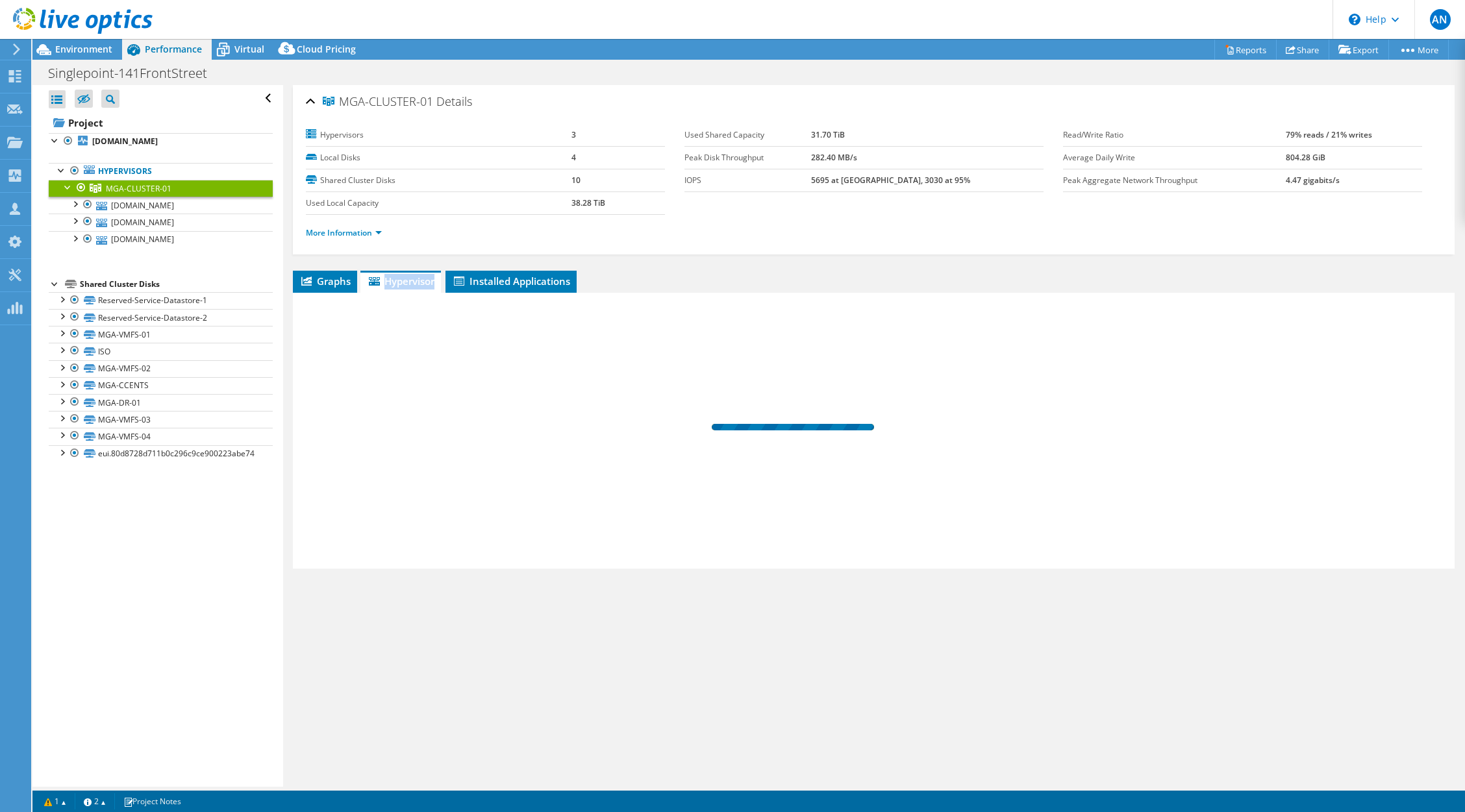
click at [396, 281] on span "Hypervisor" at bounding box center [400, 281] width 68 height 13
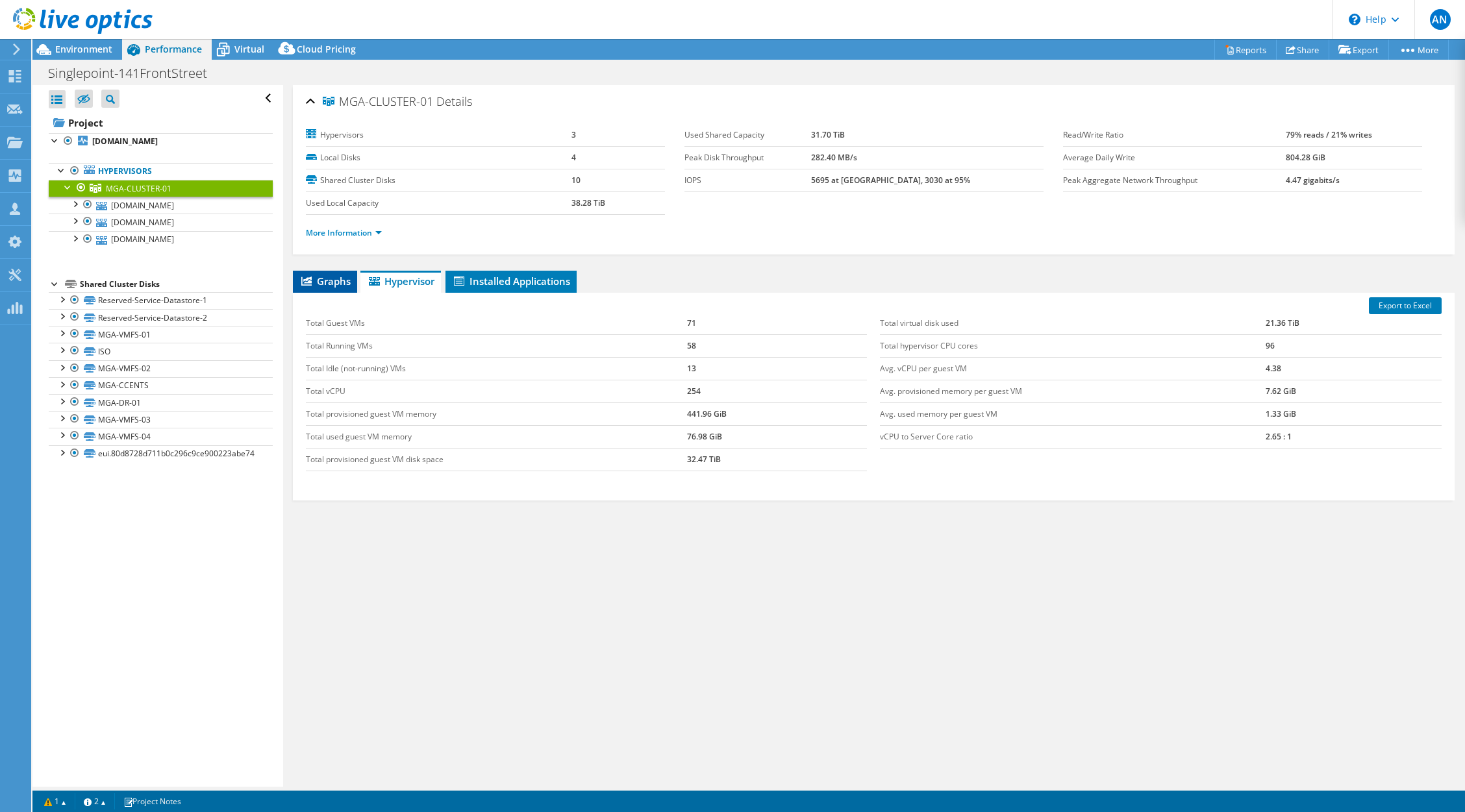
click at [325, 281] on span "Graphs" at bounding box center [325, 281] width 52 height 13
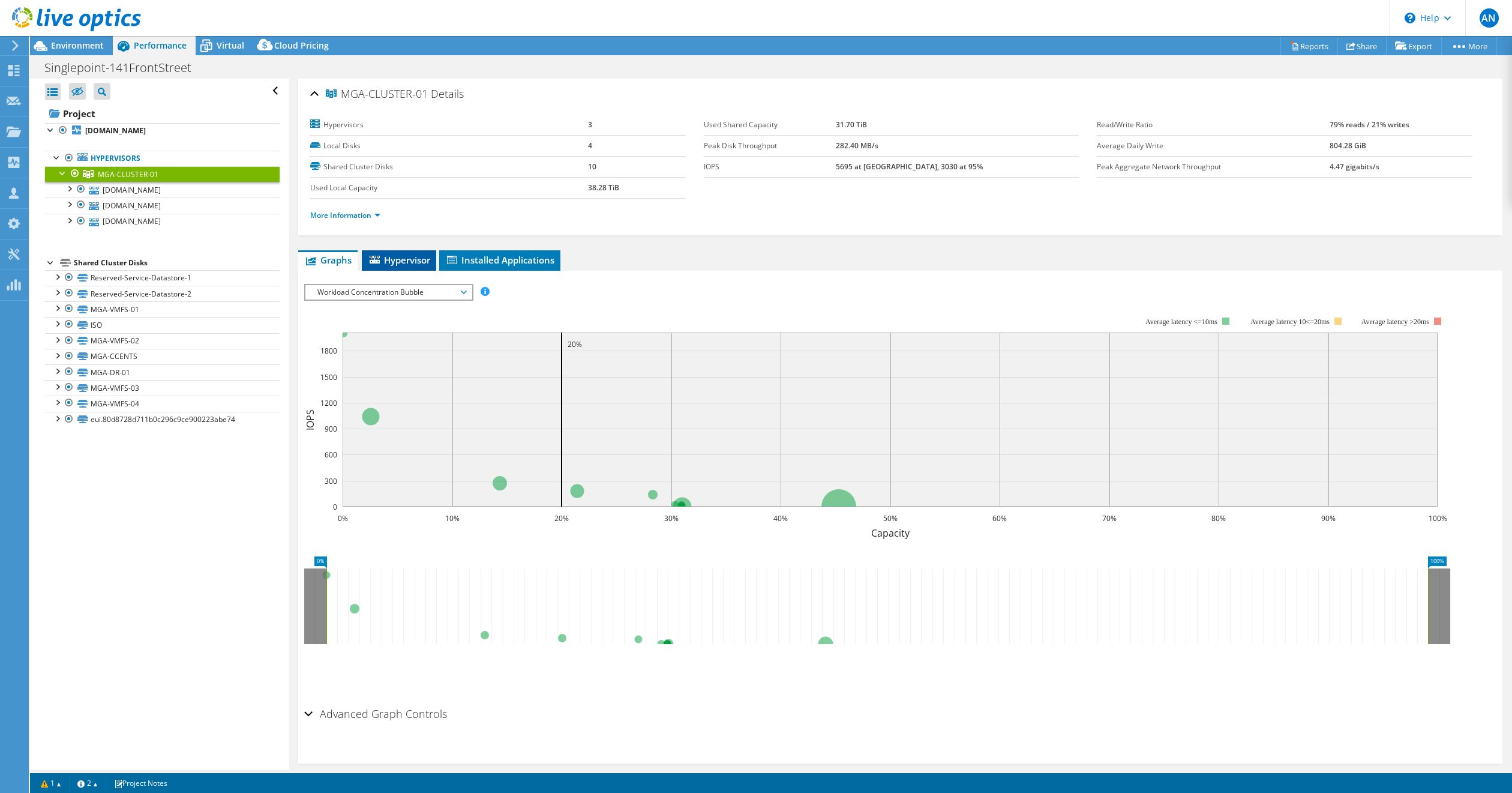
click at [402, 256] on span "Hypervisor" at bounding box center [399, 260] width 63 height 12
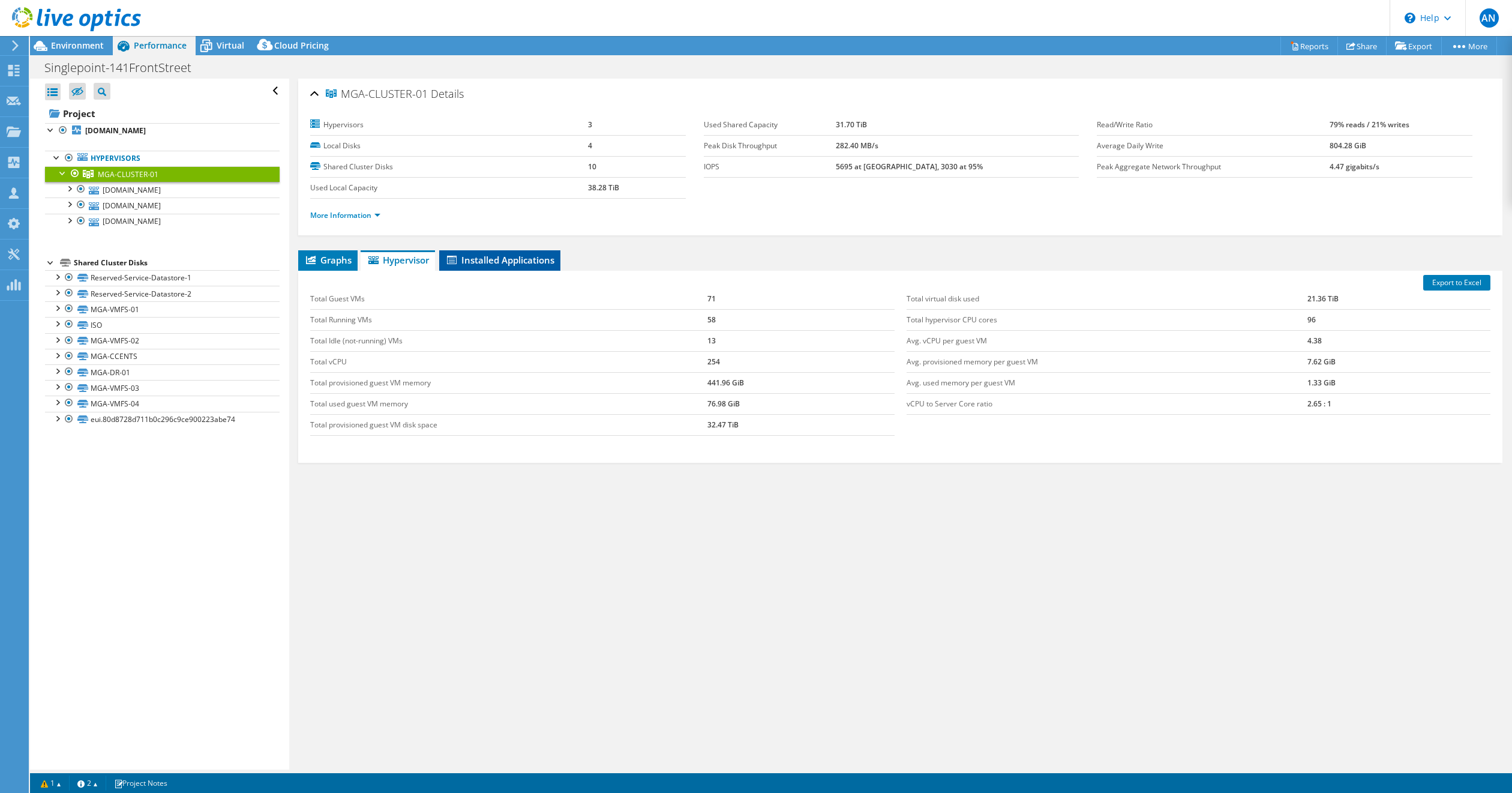
click at [508, 263] on span "Installed Applications" at bounding box center [500, 260] width 109 height 12
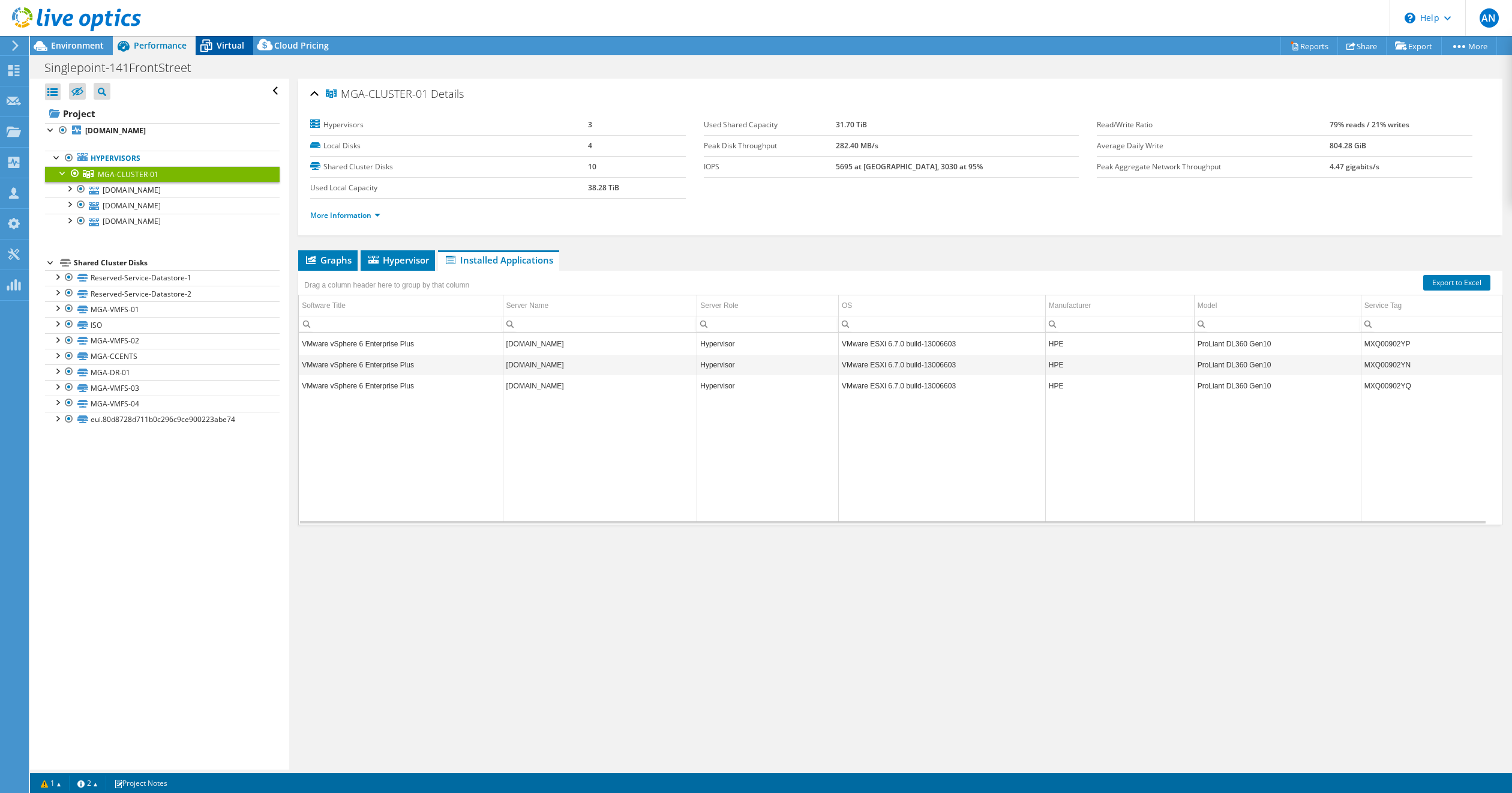
click at [229, 45] on span "Virtual" at bounding box center [231, 45] width 28 height 11
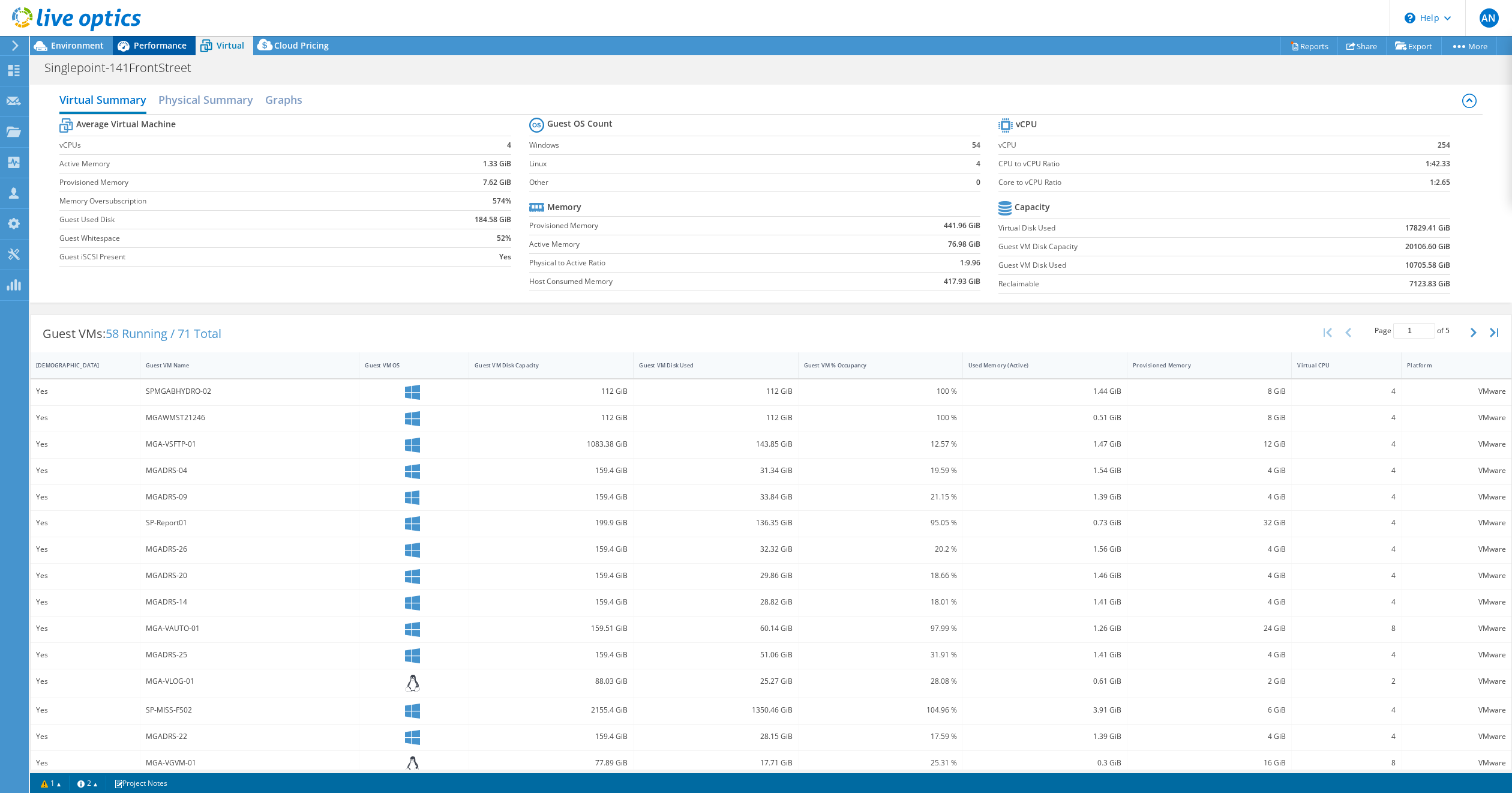
click at [147, 44] on span "Performance" at bounding box center [160, 45] width 53 height 11
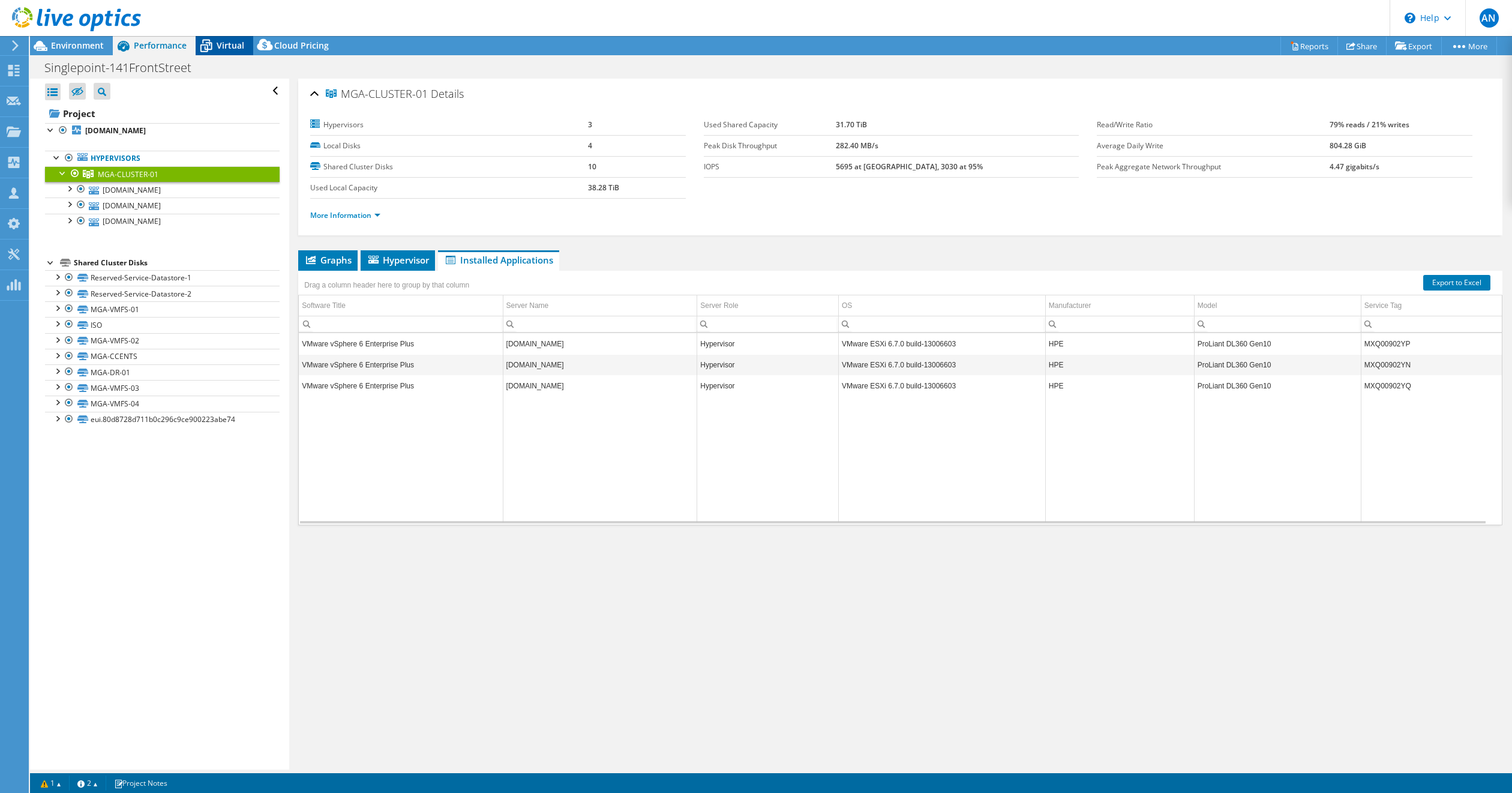
click at [225, 45] on span "Virtual" at bounding box center [231, 45] width 28 height 11
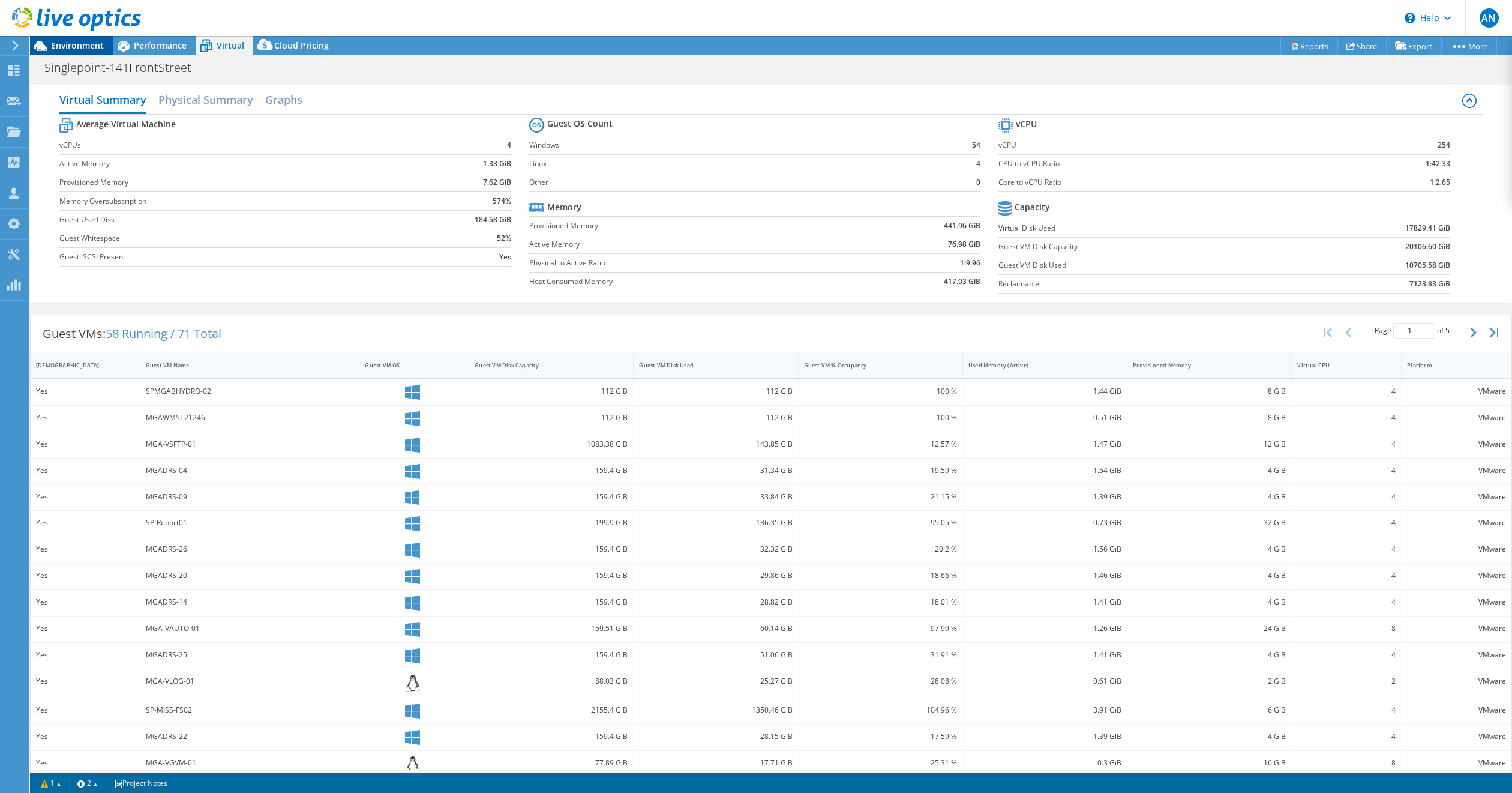
click at [68, 45] on span "Environment" at bounding box center [77, 45] width 53 height 11
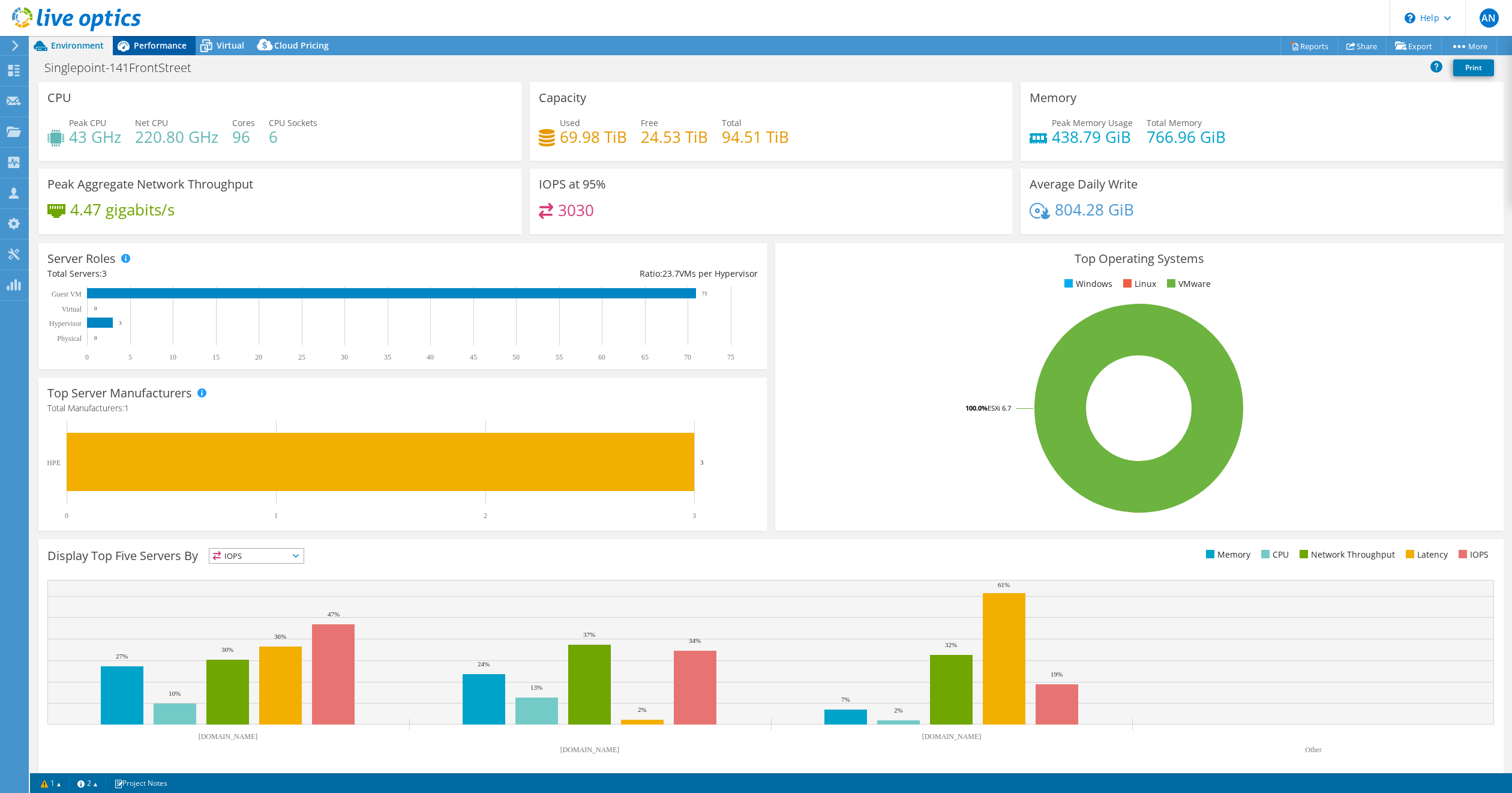
click at [144, 43] on span "Performance" at bounding box center [160, 45] width 53 height 11
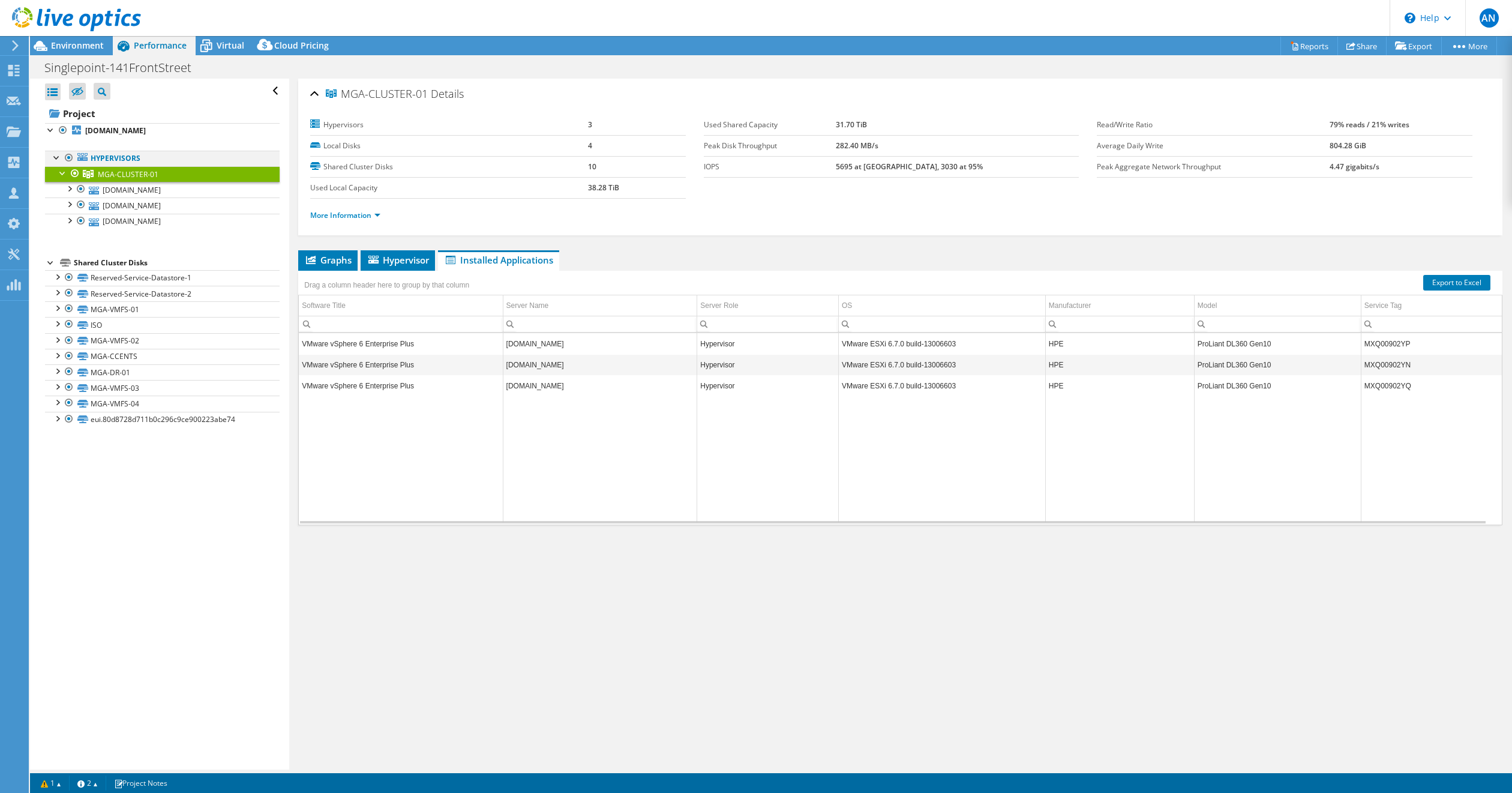
click at [51, 156] on div at bounding box center [57, 156] width 12 height 12
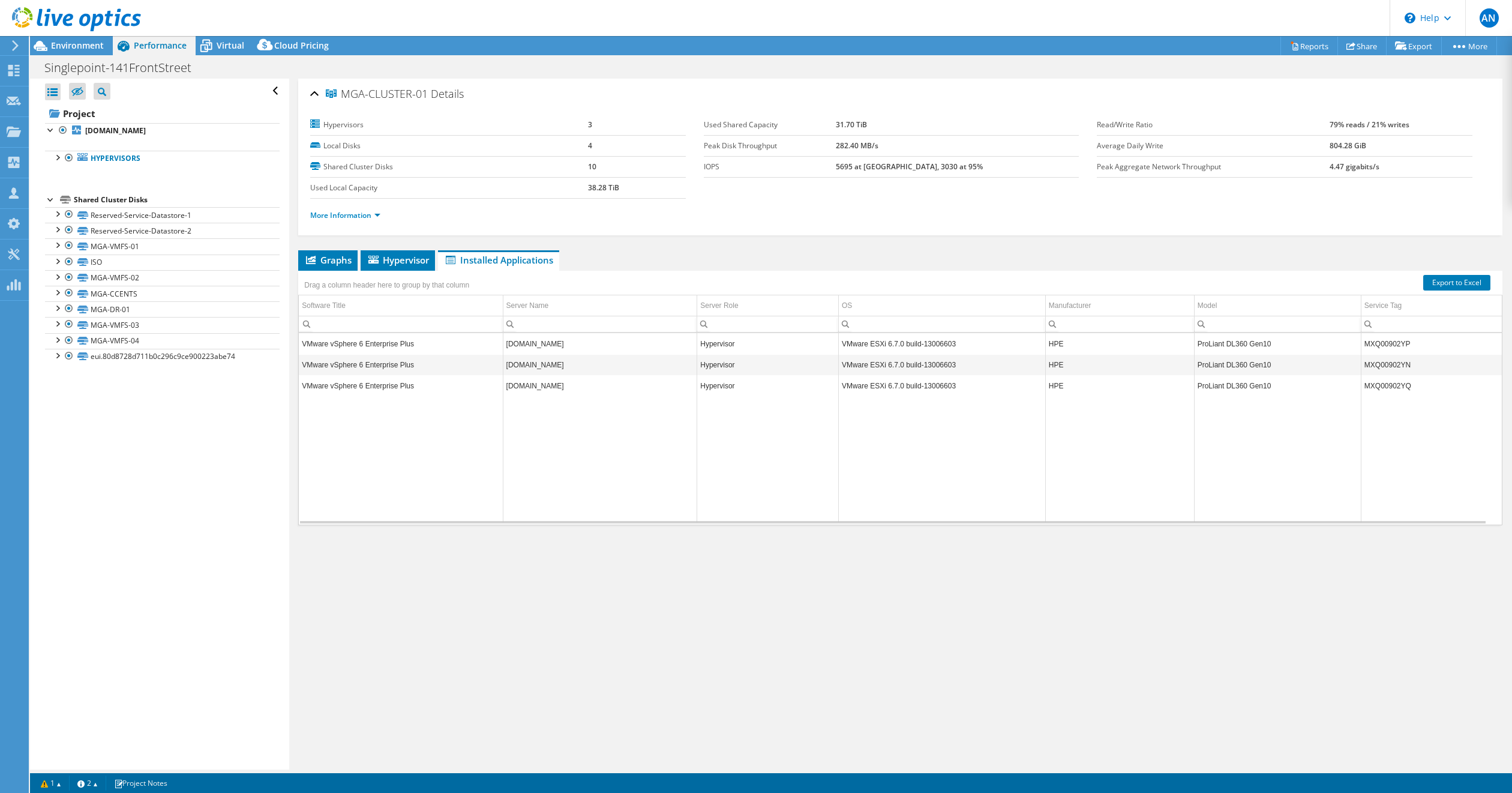
click at [87, 20] on use at bounding box center [76, 20] width 129 height 24
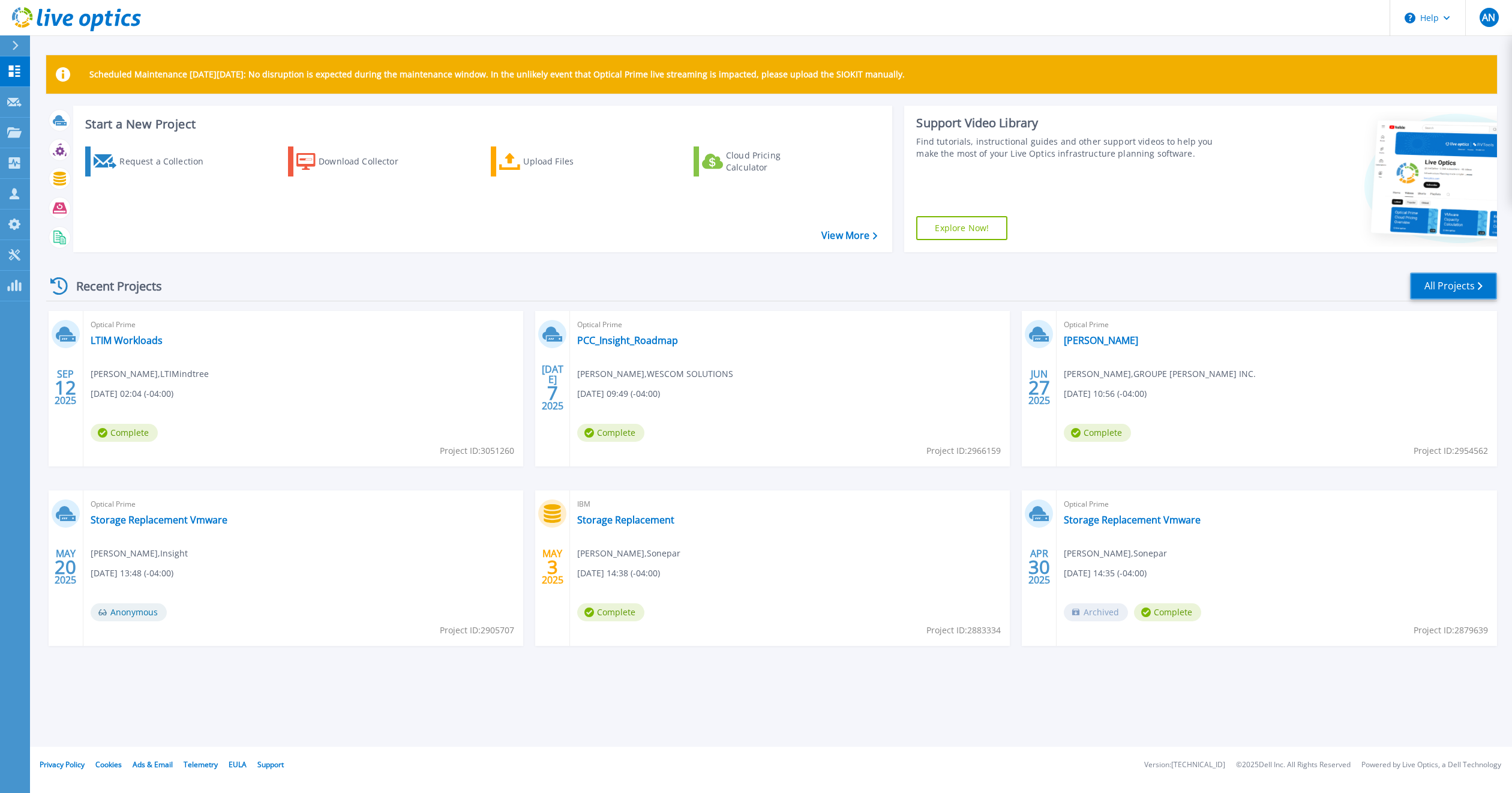
click at [1444, 289] on link "All Projects" at bounding box center [1453, 286] width 87 height 27
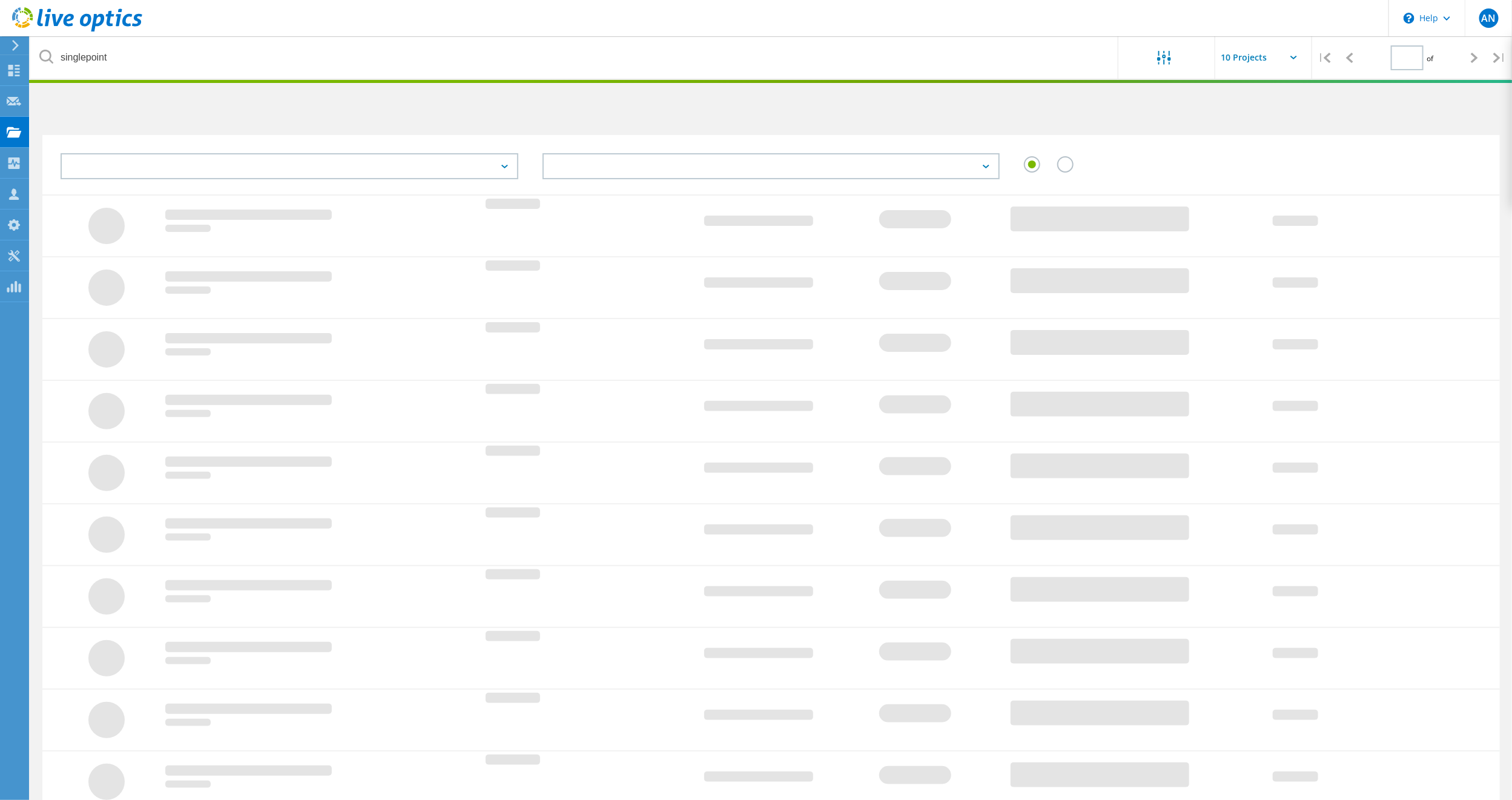
type input "1"
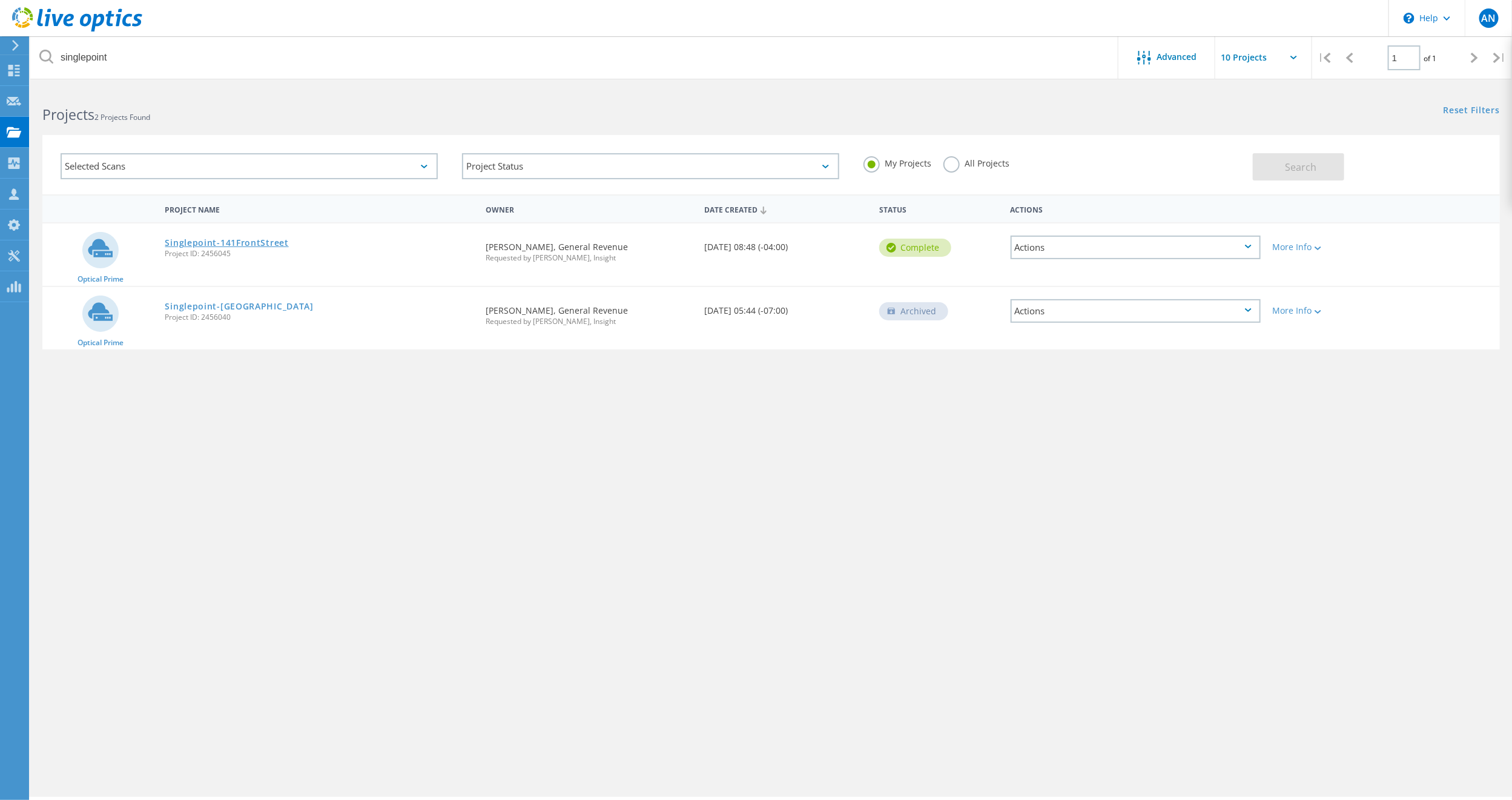
click at [253, 243] on link "Singlepoint-141FrontStreet" at bounding box center [227, 243] width 124 height 8
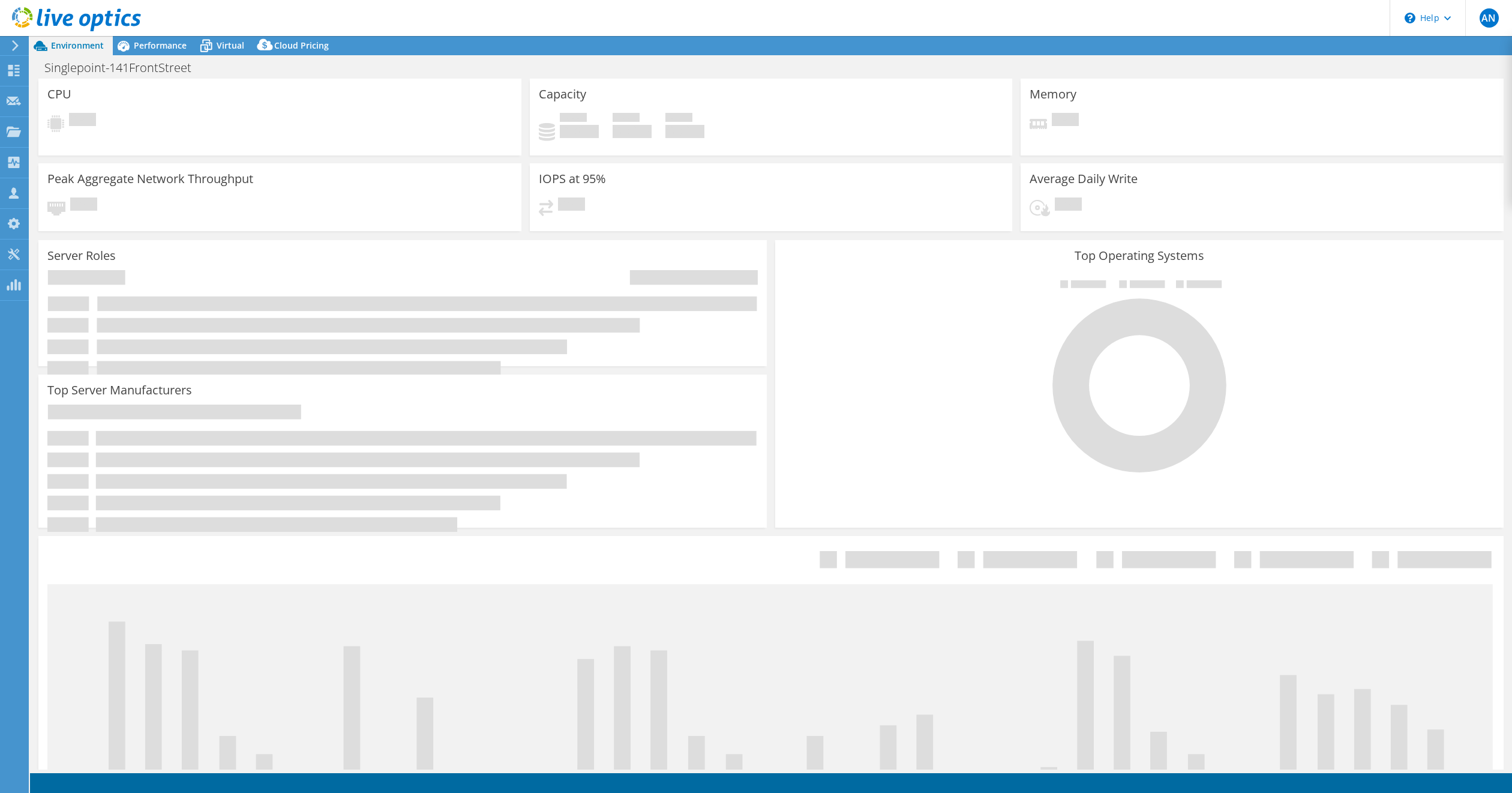
select select "[GEOGRAPHIC_DATA]"
select select "USD"
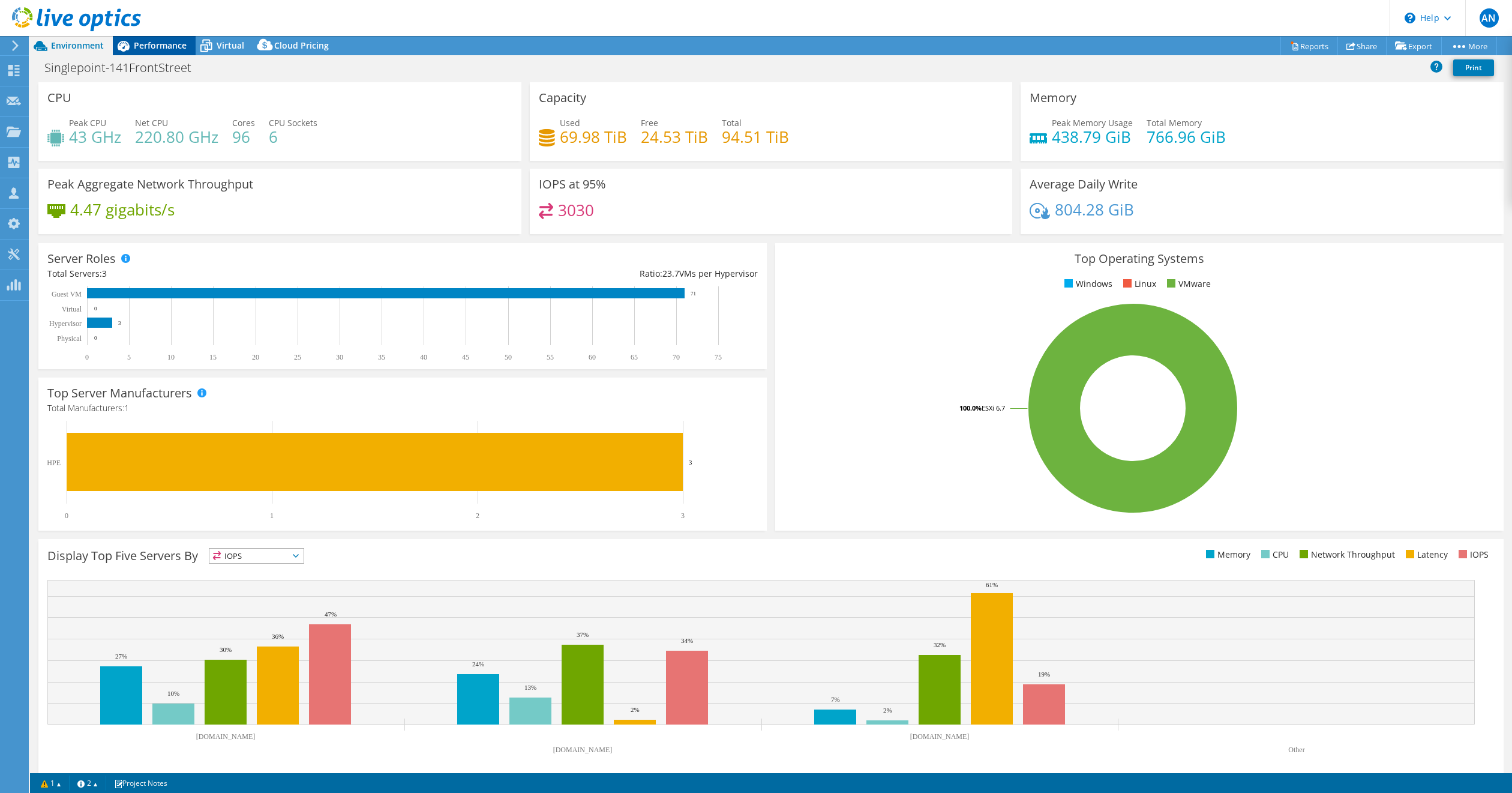
click at [163, 47] on span "Performance" at bounding box center [160, 45] width 53 height 11
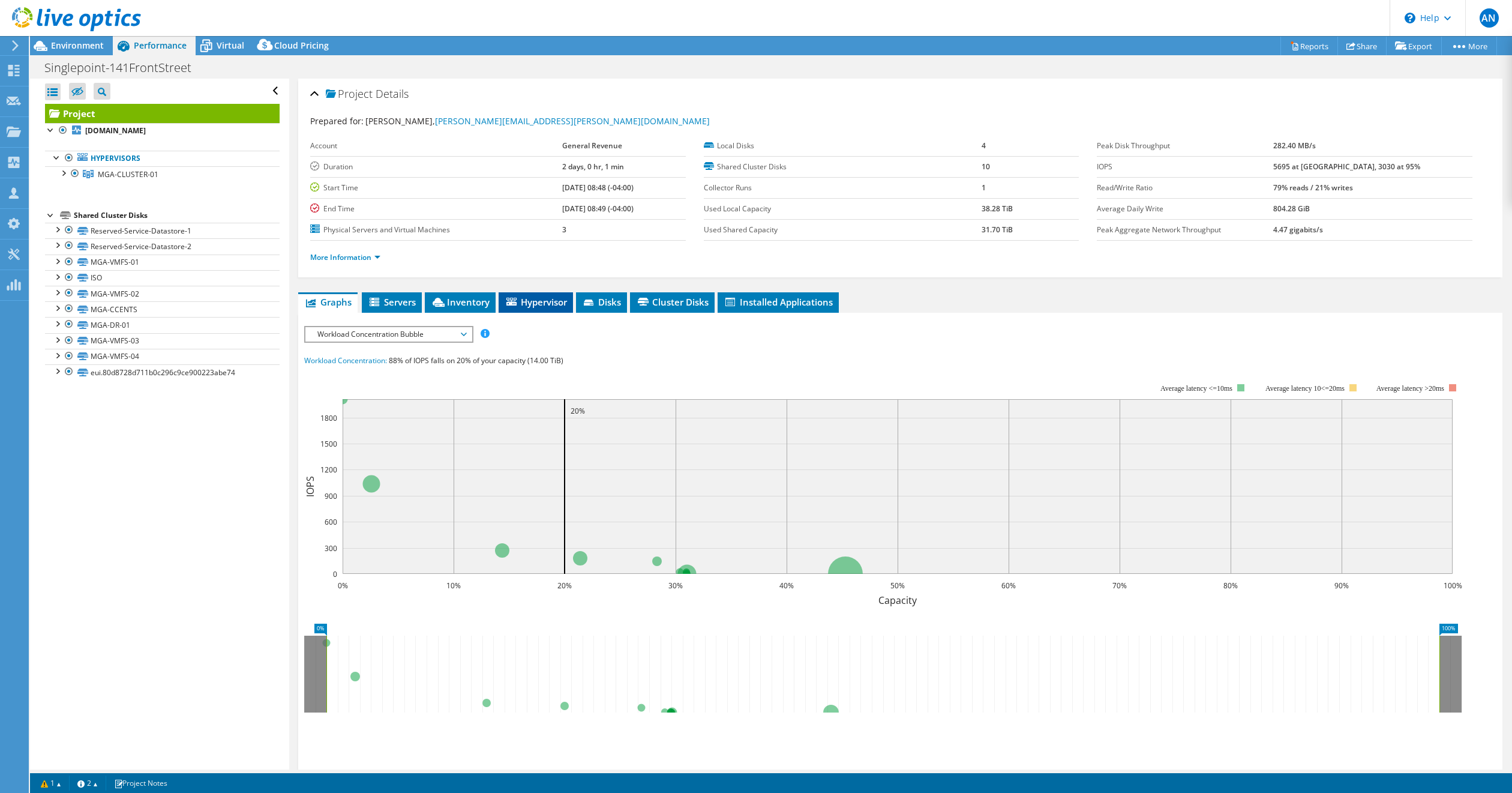
click at [550, 301] on span "Hypervisor" at bounding box center [536, 302] width 63 height 12
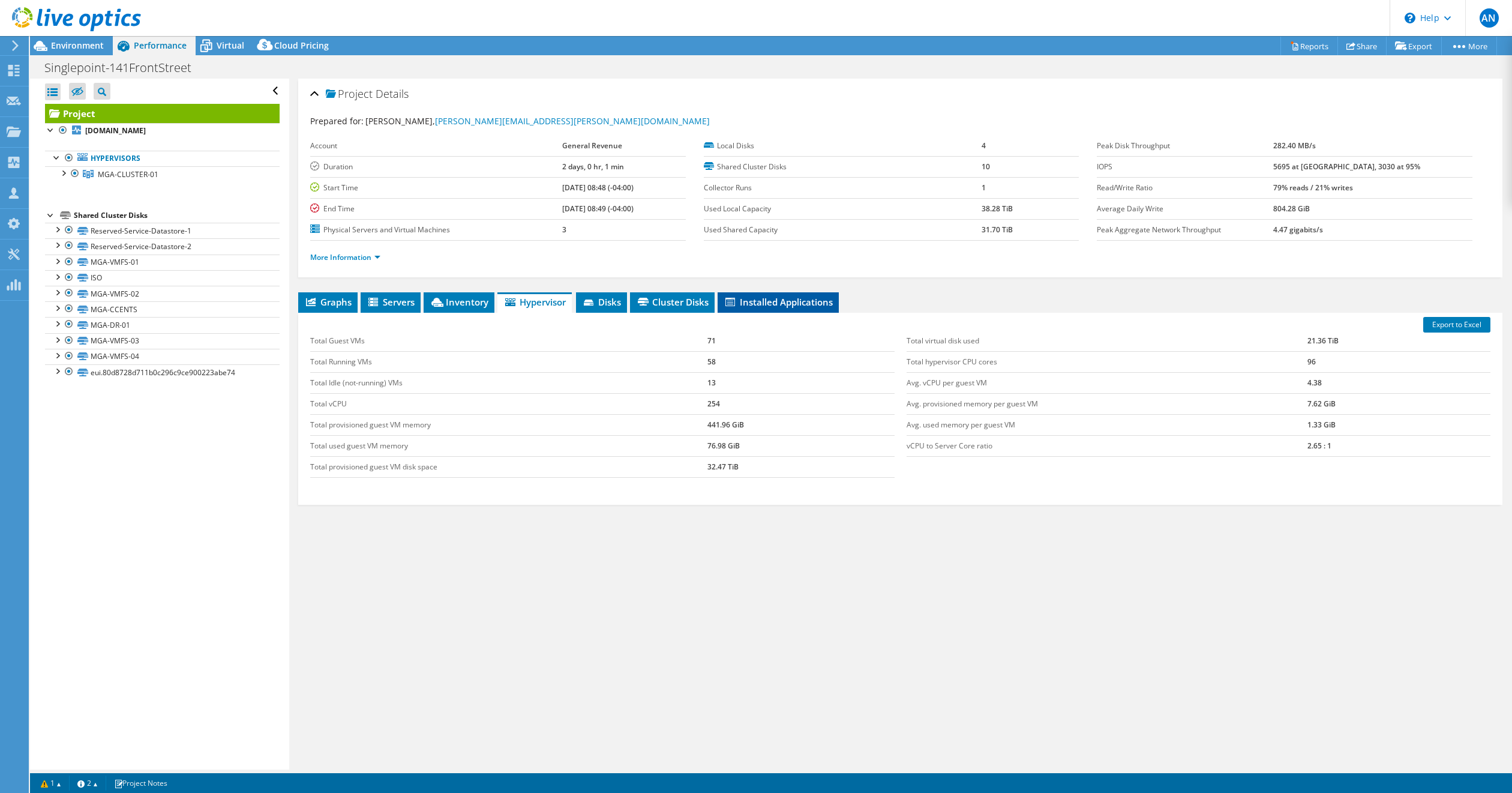
click at [790, 301] on span "Installed Applications" at bounding box center [778, 302] width 109 height 12
